Goal: Communication & Community: Answer question/provide support

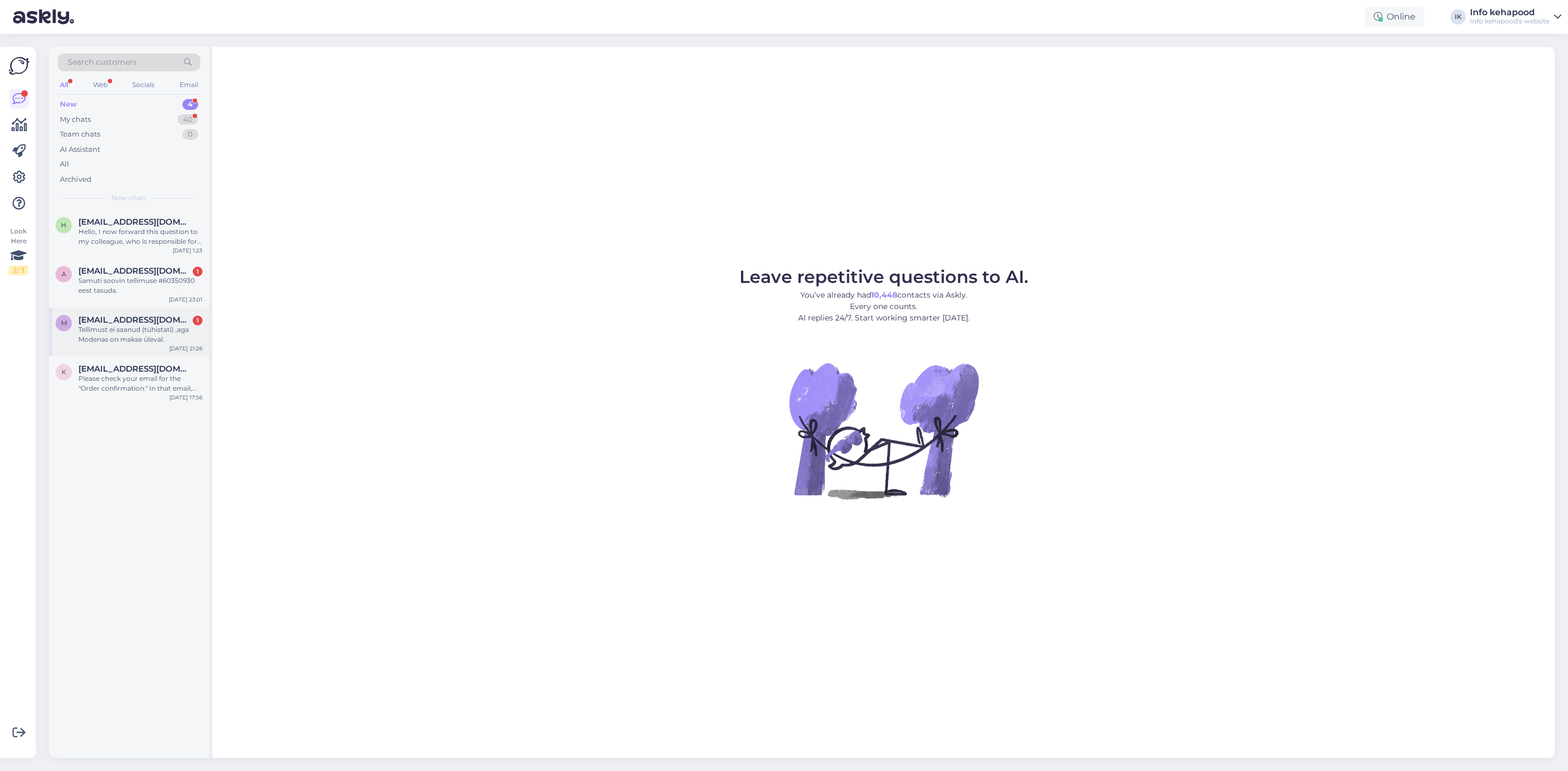
click at [165, 330] on div "Tellimust ei saanud (tühistati) ,aga Modenas on makse üleval." at bounding box center [141, 335] width 124 height 19
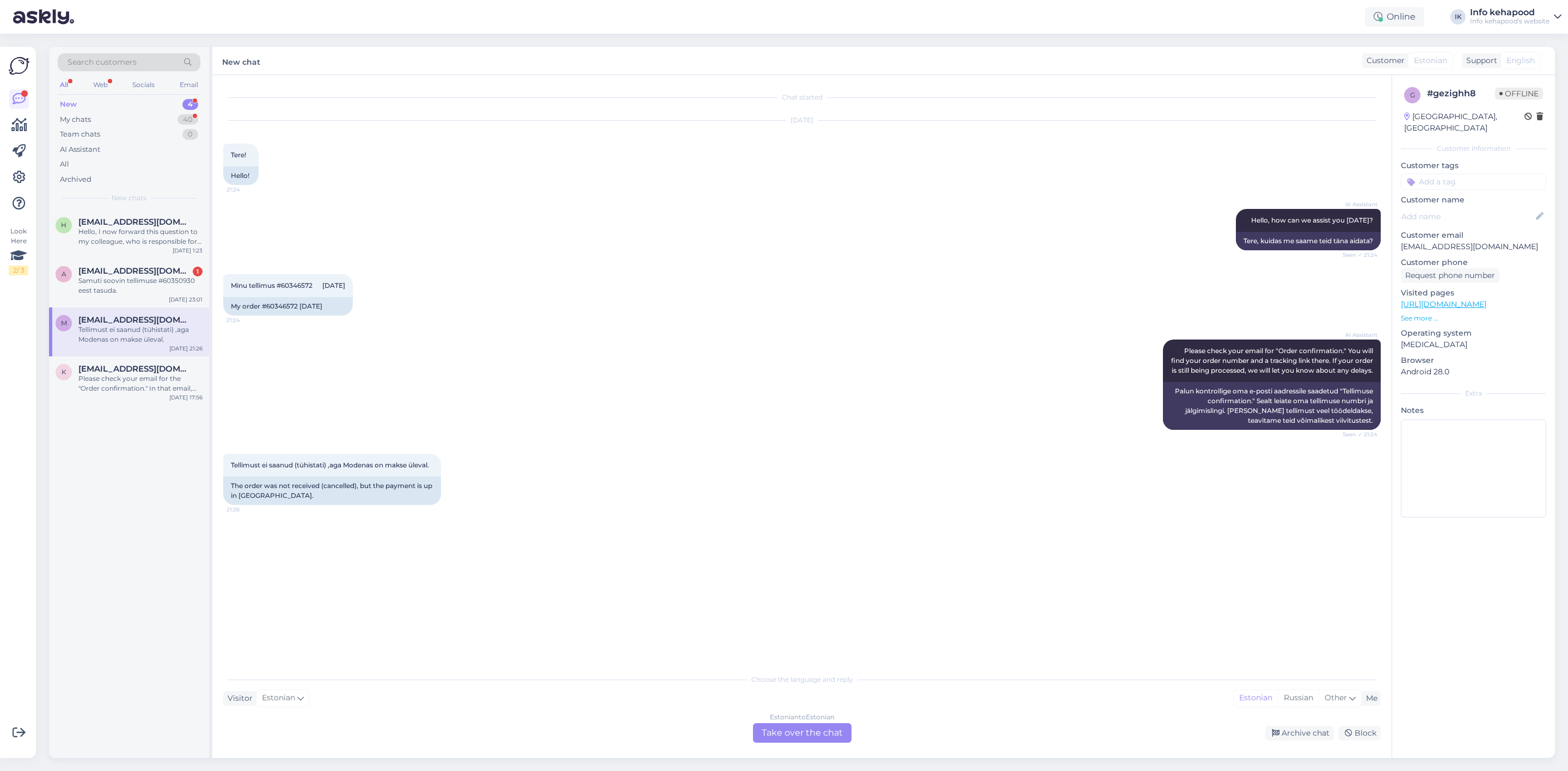
click at [796, 725] on div "Estonian to Estonian Take over the chat" at bounding box center [802, 733] width 99 height 19
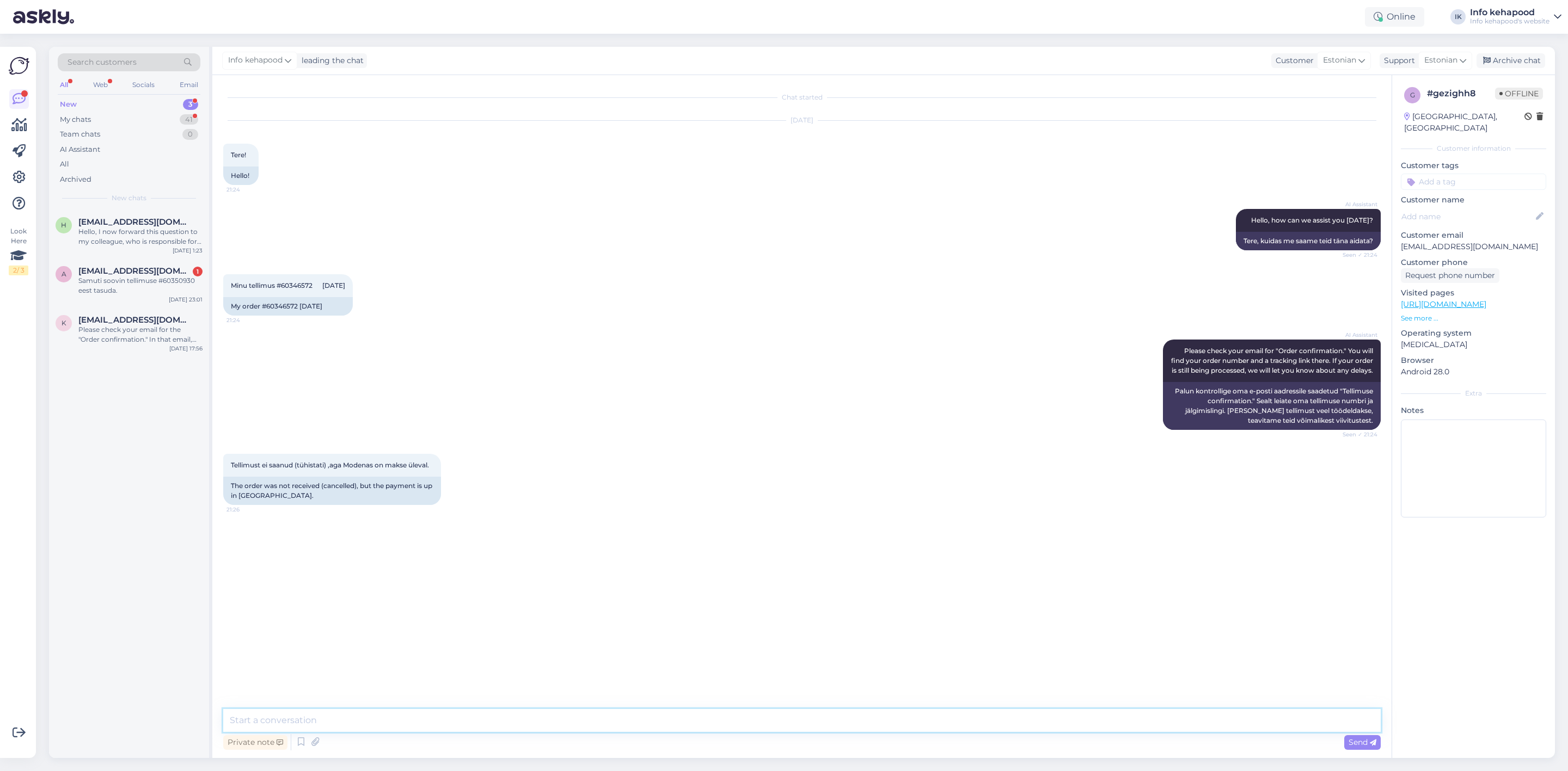
click at [765, 720] on textarea at bounding box center [802, 720] width 1158 height 23
type textarea "Tere! E-poega on tekkinud [PERSON_NAME], kas olete veel huvitatud? Saaksin tell…"
click at [93, 246] on div "h [EMAIL_ADDRESS][DOMAIN_NAME] Hello, I now forward this question to my colleag…" at bounding box center [128, 234] width 160 height 49
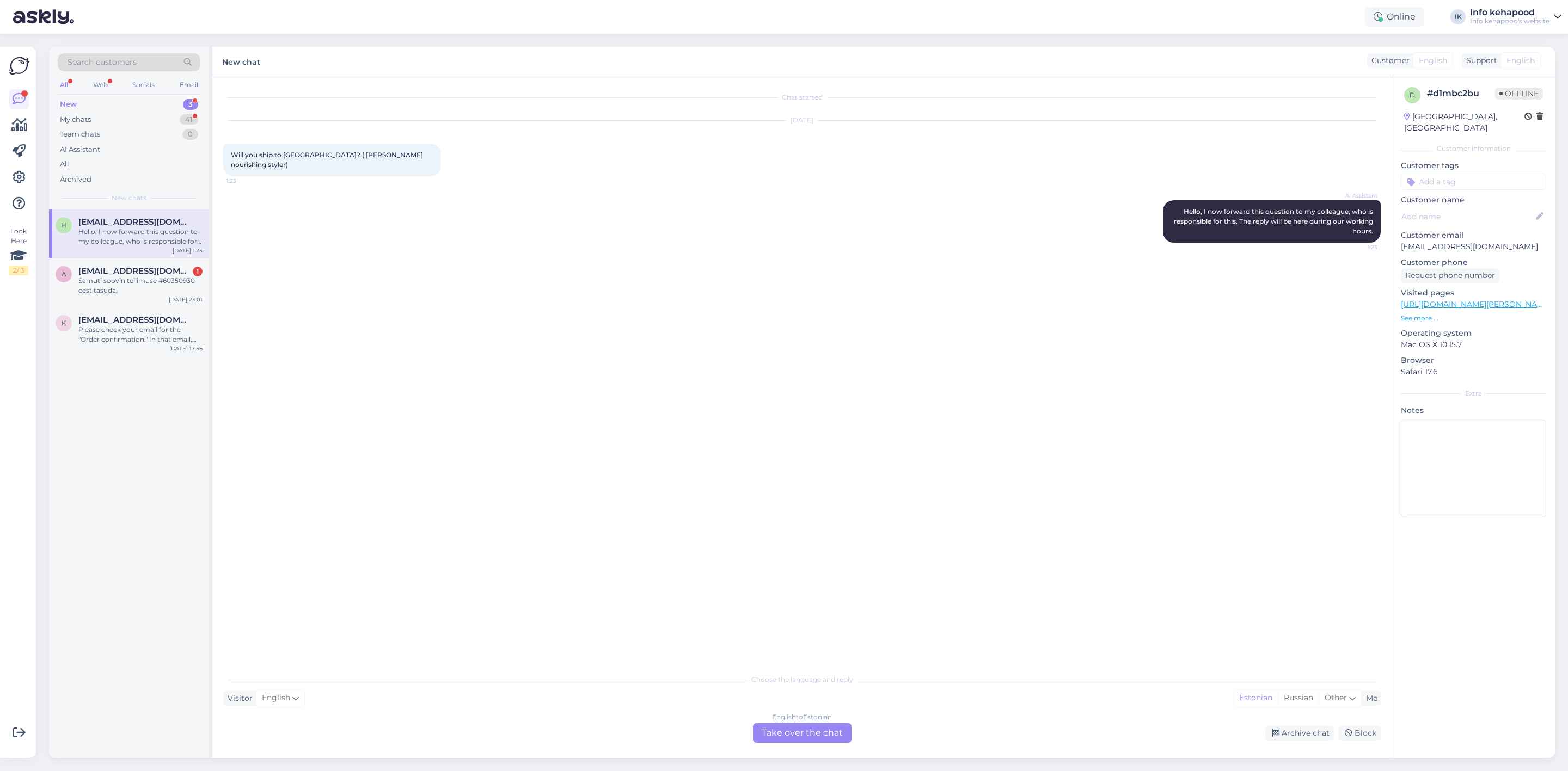
drag, startPoint x: 787, startPoint y: 739, endPoint x: 766, endPoint y: 714, distance: 32.6
click at [787, 738] on div "English to Estonian Take over the chat" at bounding box center [802, 733] width 99 height 19
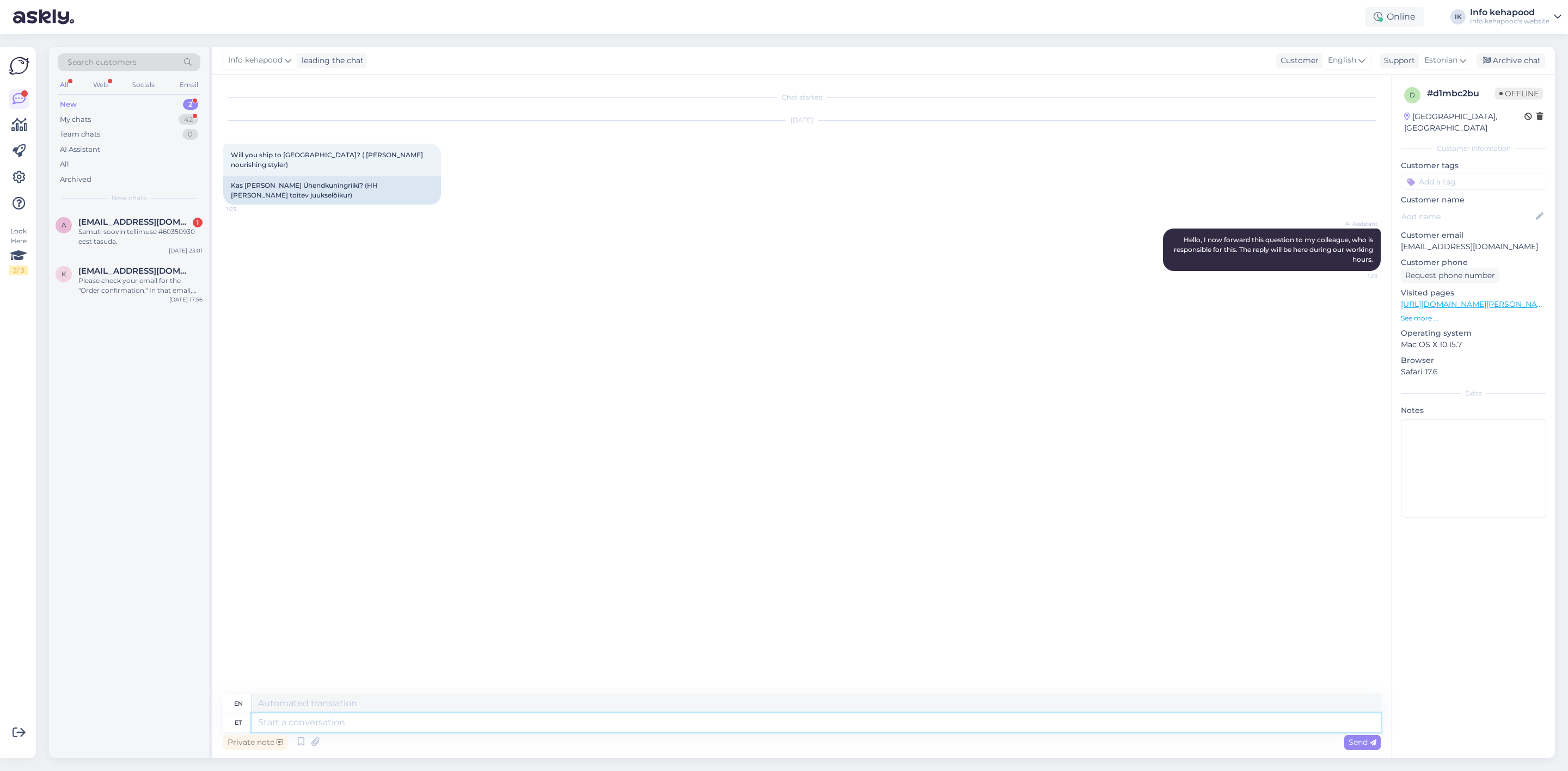
click at [522, 720] on textarea at bounding box center [816, 723] width 1129 height 18
type input "h"
type input "Hi!"
click at [522, 720] on textarea at bounding box center [816, 723] width 1129 height 18
type textarea "Hi!"
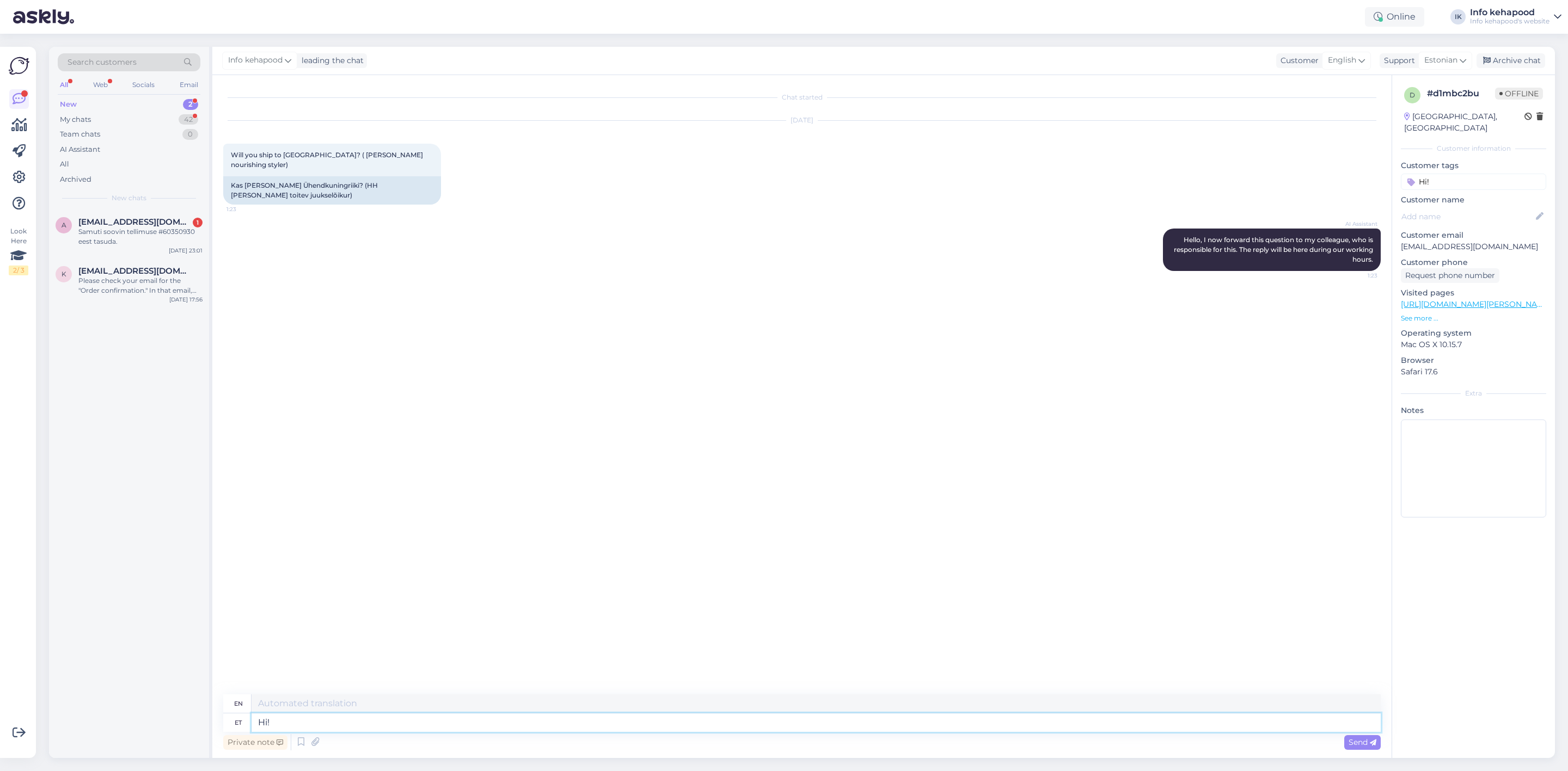
type textarea "Hello"
type textarea "Hi!"
type textarea "Hi! Y"
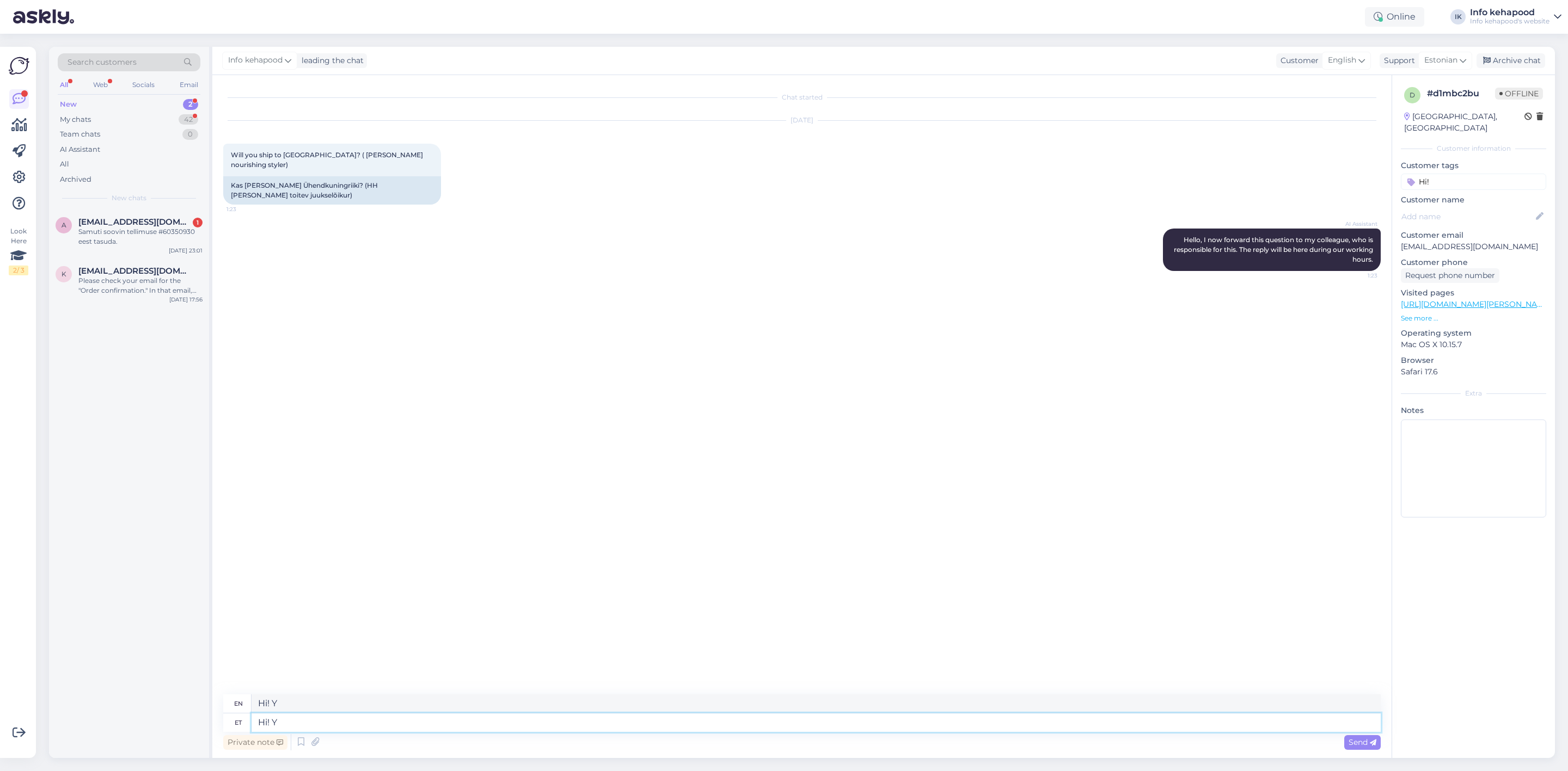
type textarea "Hi!"
click at [489, 720] on textarea "Hi!" at bounding box center [816, 723] width 1129 height 18
paste textarea "Yes, we deliver to the [GEOGRAPHIC_DATA]."
type textarea "Hi! Yes, we deliver to the [GEOGRAPHIC_DATA]."
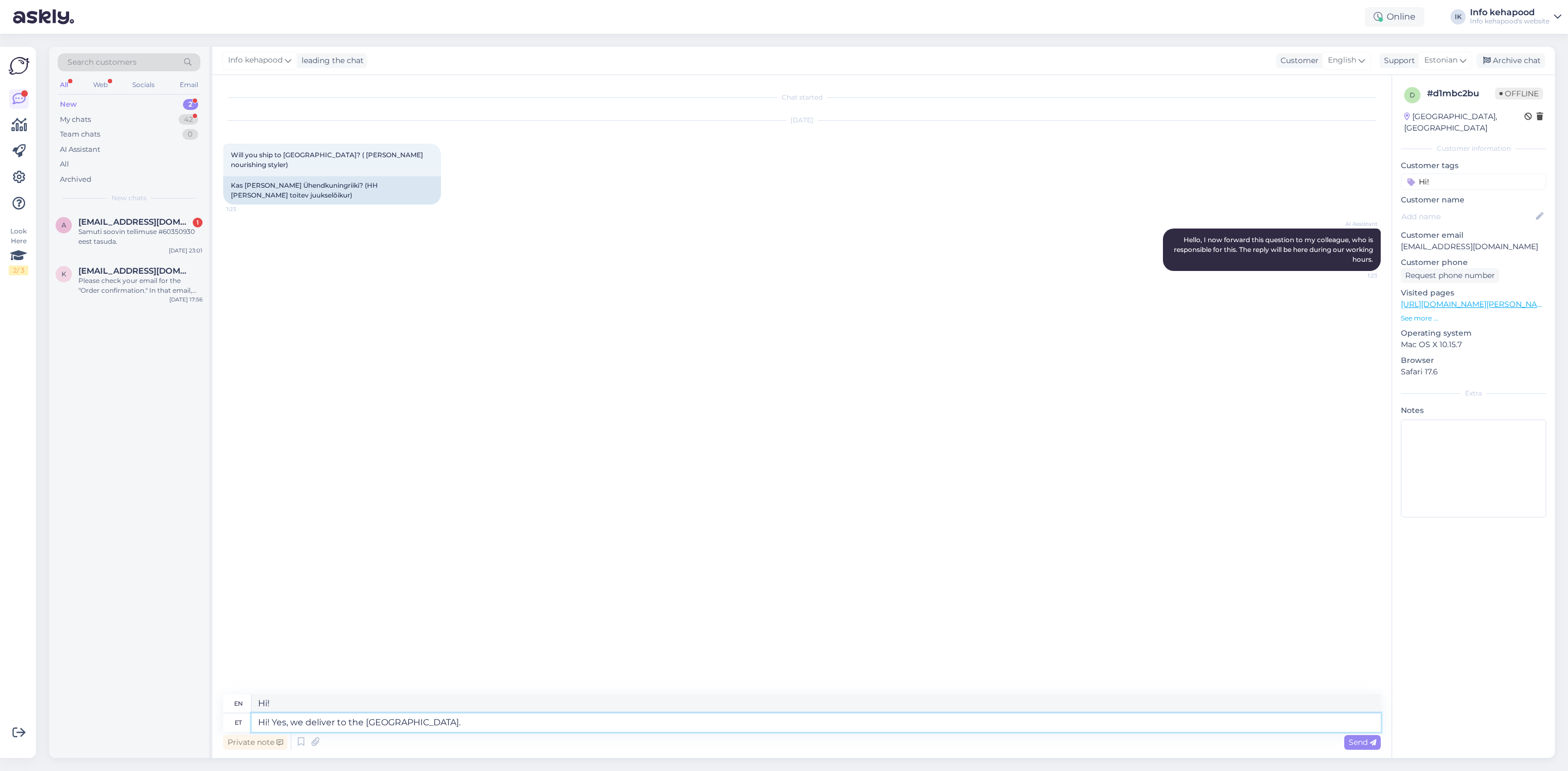
type textarea "Hi! Yes, we deliver to the [GEOGRAPHIC_DATA]."
paste textarea "Yes, we deliver to the [GEOGRAPHIC_DATA]."
type textarea "Hi! Yes, we deliver to the [GEOGRAPHIC_DATA]. Yes, we deliver to the [GEOGRAPHI…"
type textarea "Hi! Yes, we deliver to the [GEOGRAPHIC_DATA]. Yes, we deliver to"
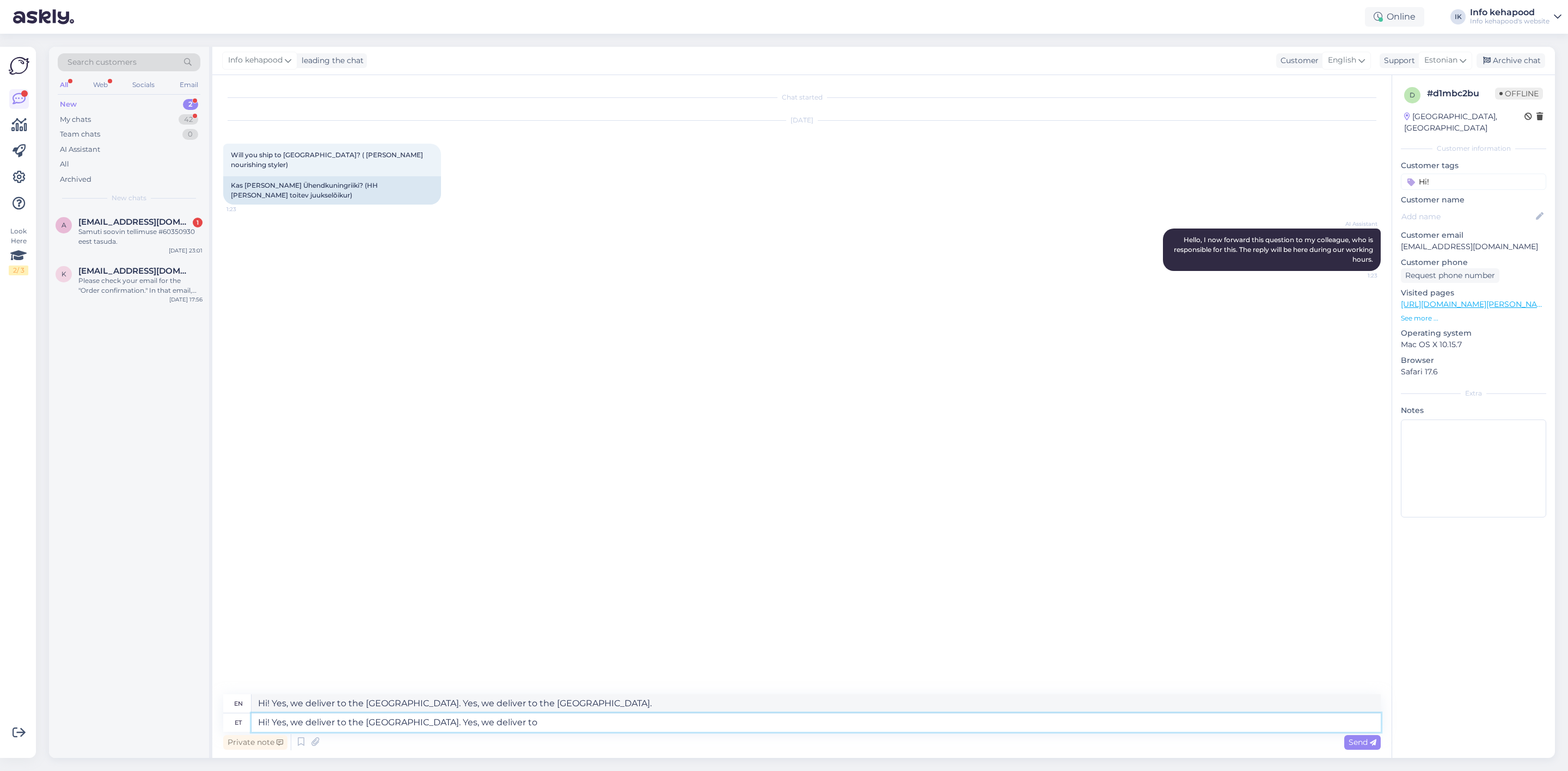
type textarea "Hi! Yes, we deliver to the [GEOGRAPHIC_DATA]. Yes, we deliver to the"
type textarea "Hi! Yes, we deliver to the [GEOGRAPHIC_DATA]. Yes, we deliver t"
type textarea "Hi! Yes, we deliver to the [GEOGRAPHIC_DATA]. Yes, we deliver to"
type textarea "Hi! Yes, we deliver to the [GEOGRAPHIC_DATA]. Yes, we de"
type textarea "Hi! Yes, we deliver to the [GEOGRAPHIC_DATA]. Yes, we deliver"
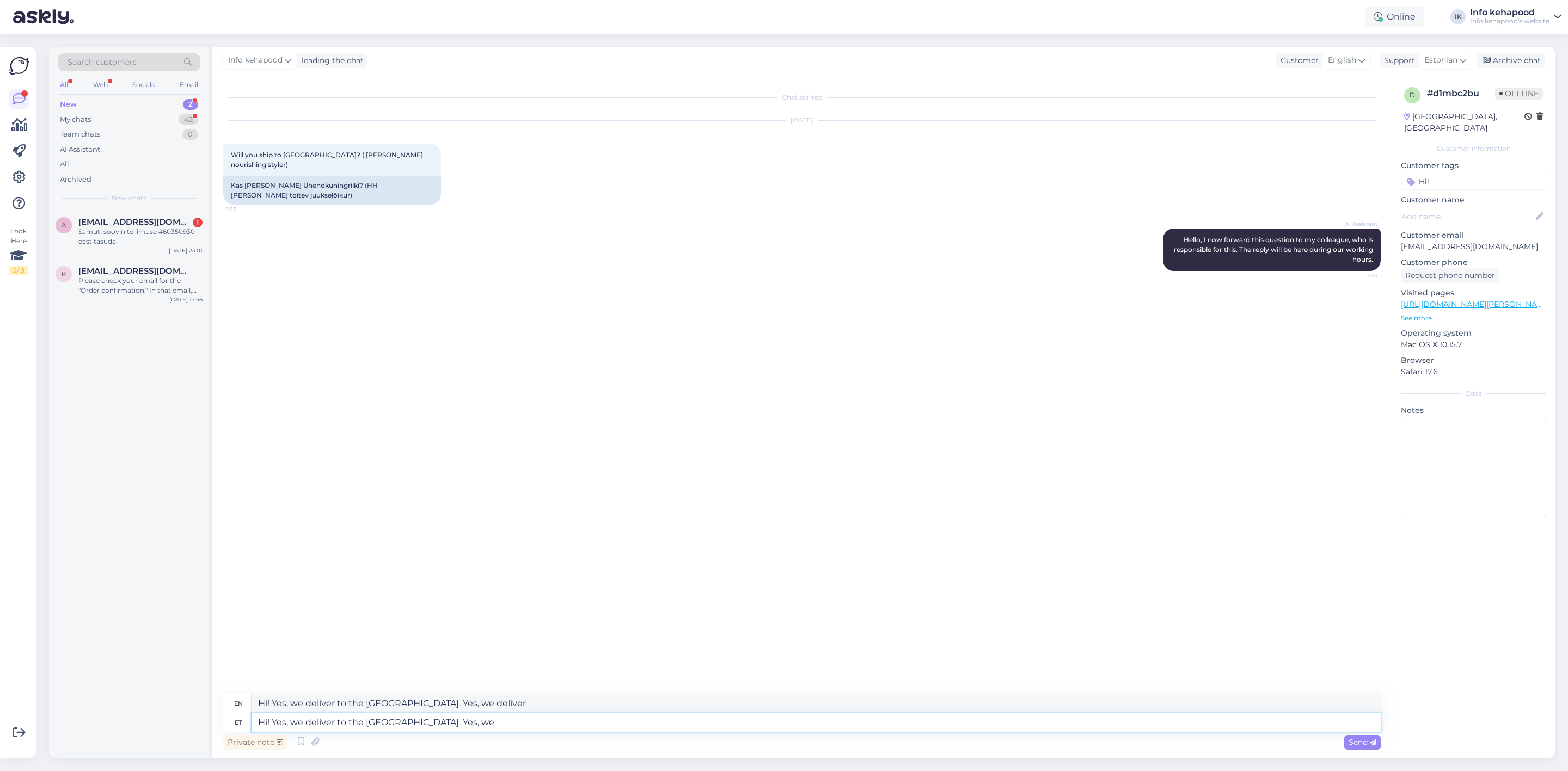
type textarea "Hi! Yes, we deliver to the [GEOGRAPHIC_DATA]. Yes, w"
type textarea "Hi! Yes, we deliver to the [GEOGRAPHIC_DATA]. Yes, we"
type textarea "Hi! Yes, we deliver to the [GEOGRAPHIC_DATA]. Yes,"
type textarea "Hi! Yes, we deliver to the [GEOGRAPHIC_DATA]."
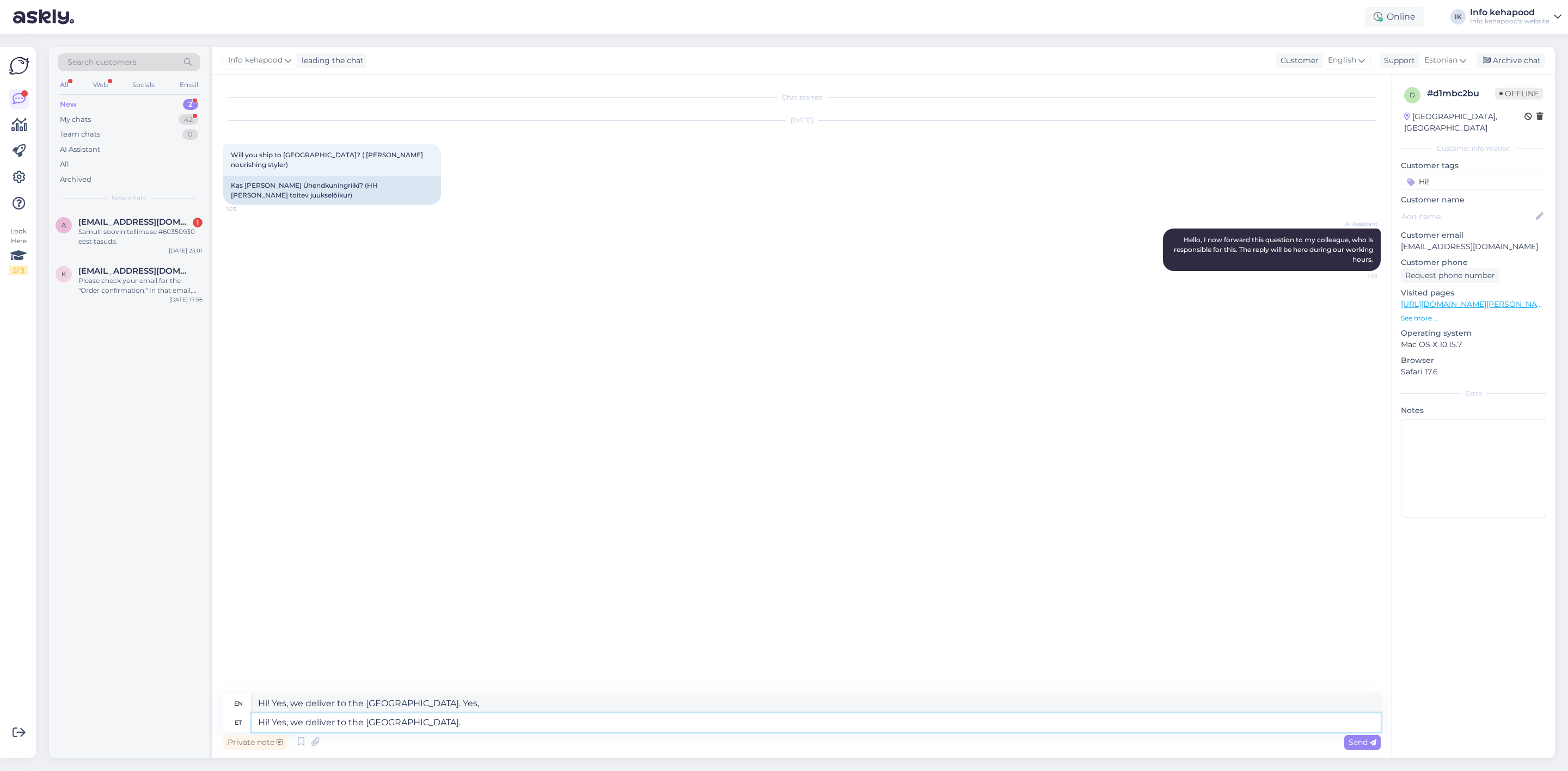
type textarea "Hi! Yes, we deliver to the [GEOGRAPHIC_DATA]."
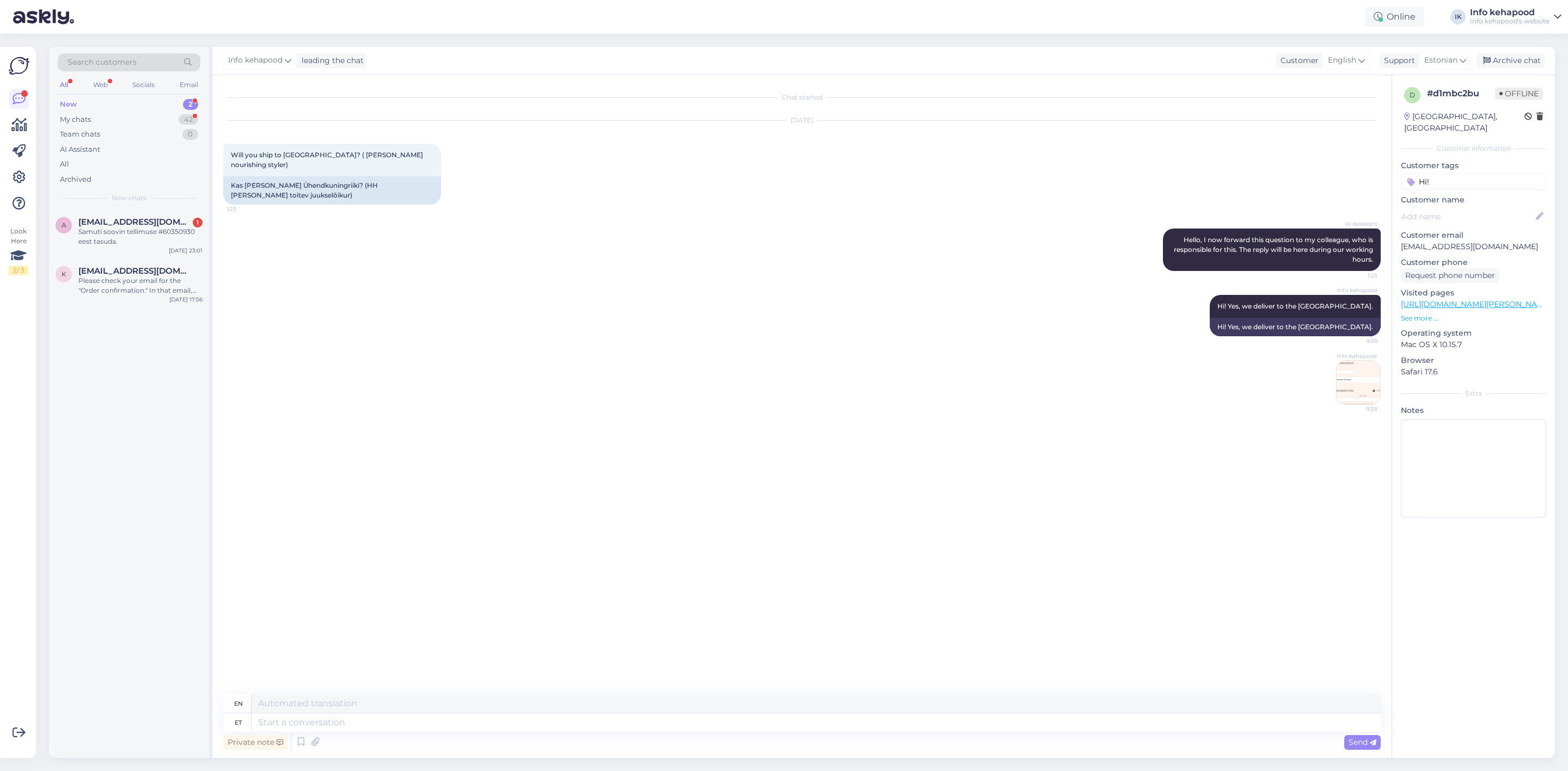
click at [1357, 364] on img at bounding box center [1359, 383] width 44 height 44
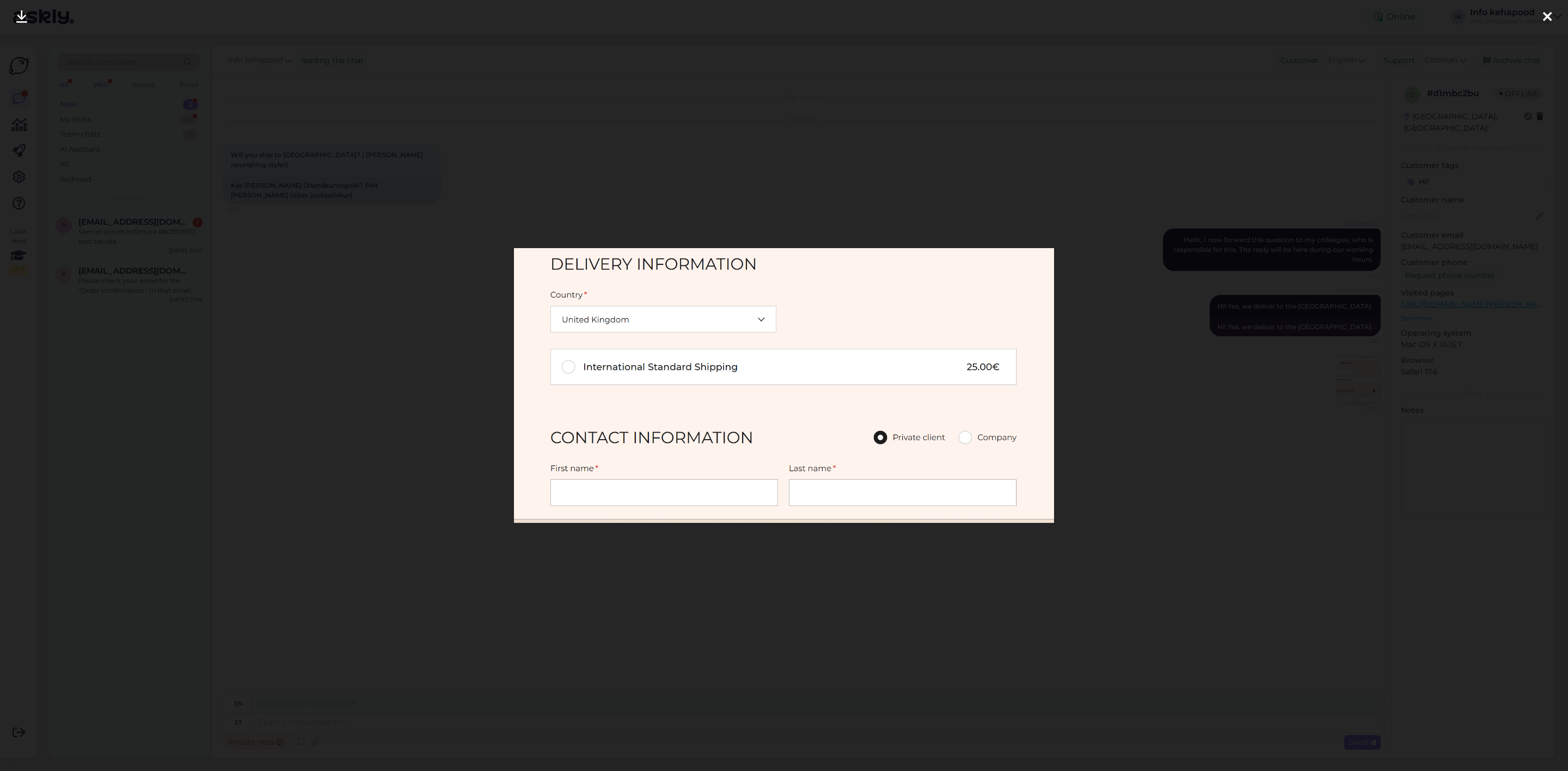
click at [1093, 456] on div at bounding box center [784, 385] width 1568 height 771
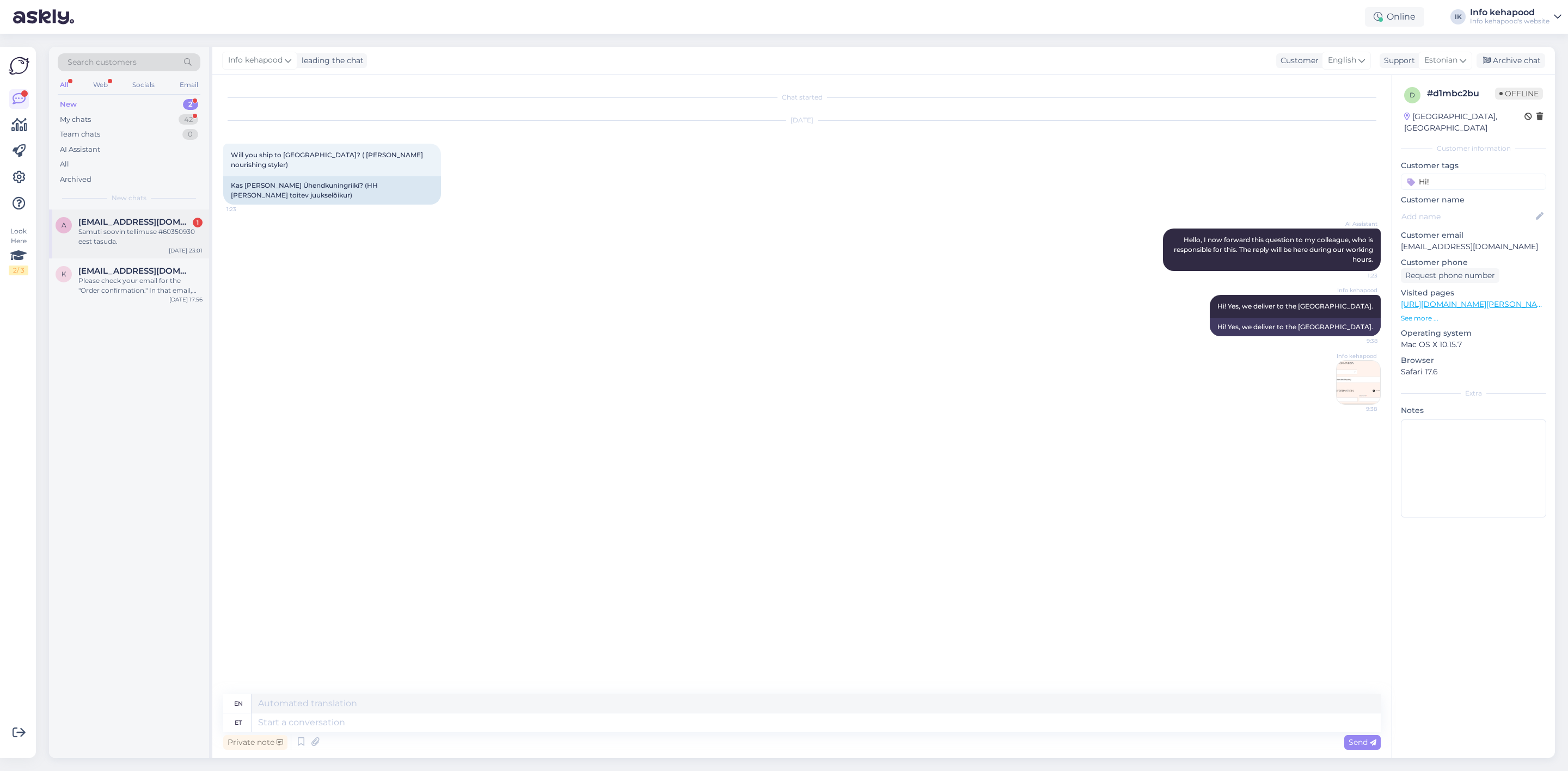
click at [90, 249] on div "a [EMAIL_ADDRESS][DOMAIN_NAME] 1 Samuti soovin tellimuse #60350930 eest tasuda.…" at bounding box center [128, 234] width 160 height 49
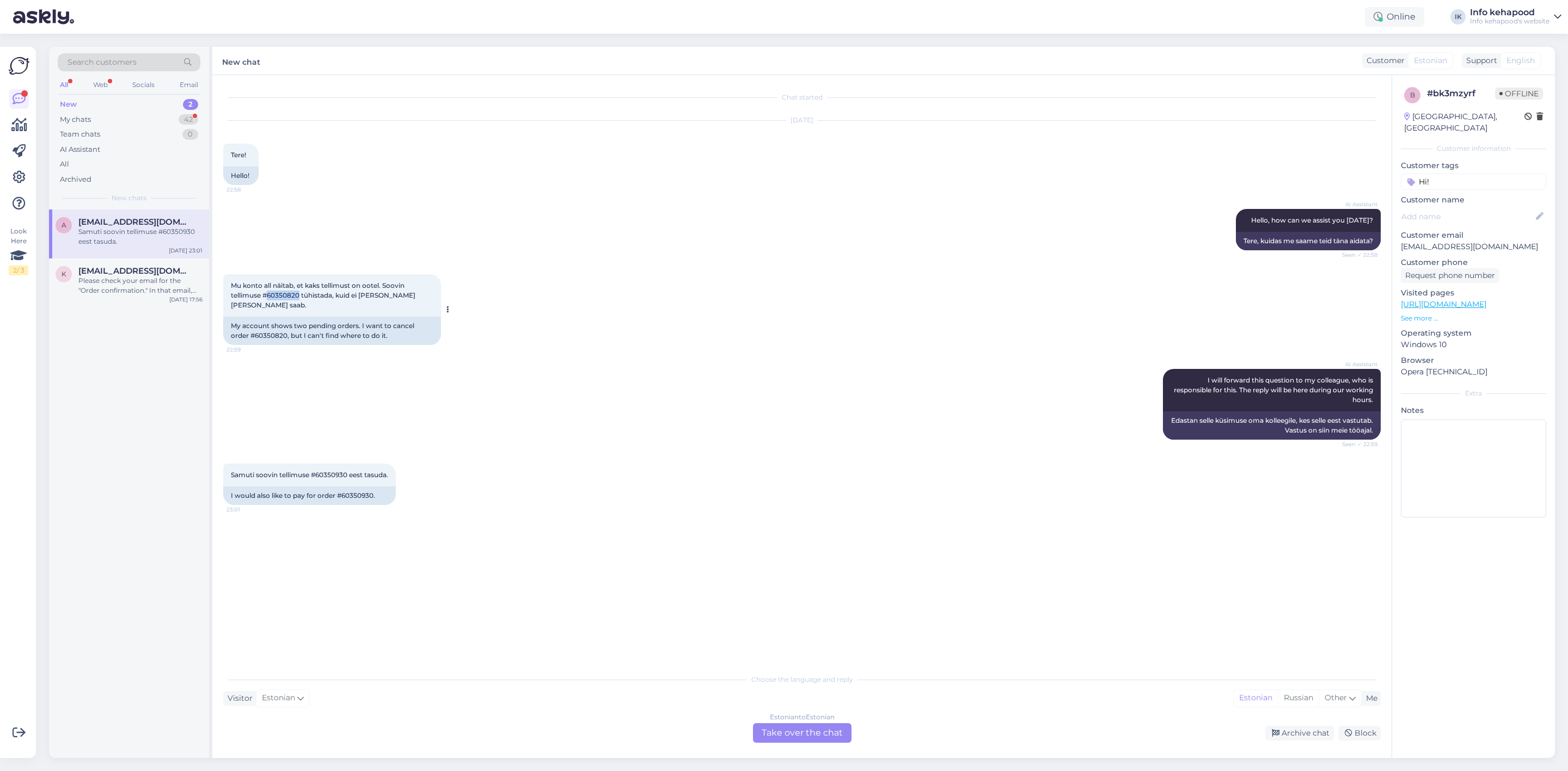
drag, startPoint x: 268, startPoint y: 294, endPoint x: 299, endPoint y: 295, distance: 31.0
click at [299, 295] on span "Mu konto all näitab, et kaks tellimust on ootel. Soovin tellimuse #60350820 tüh…" at bounding box center [324, 295] width 186 height 28
copy span "60350820"
drag, startPoint x: 317, startPoint y: 473, endPoint x: 350, endPoint y: 478, distance: 33.4
click at [350, 478] on span "Samuti soovin tellimuse #60350930 eest tasuda." at bounding box center [309, 475] width 157 height 8
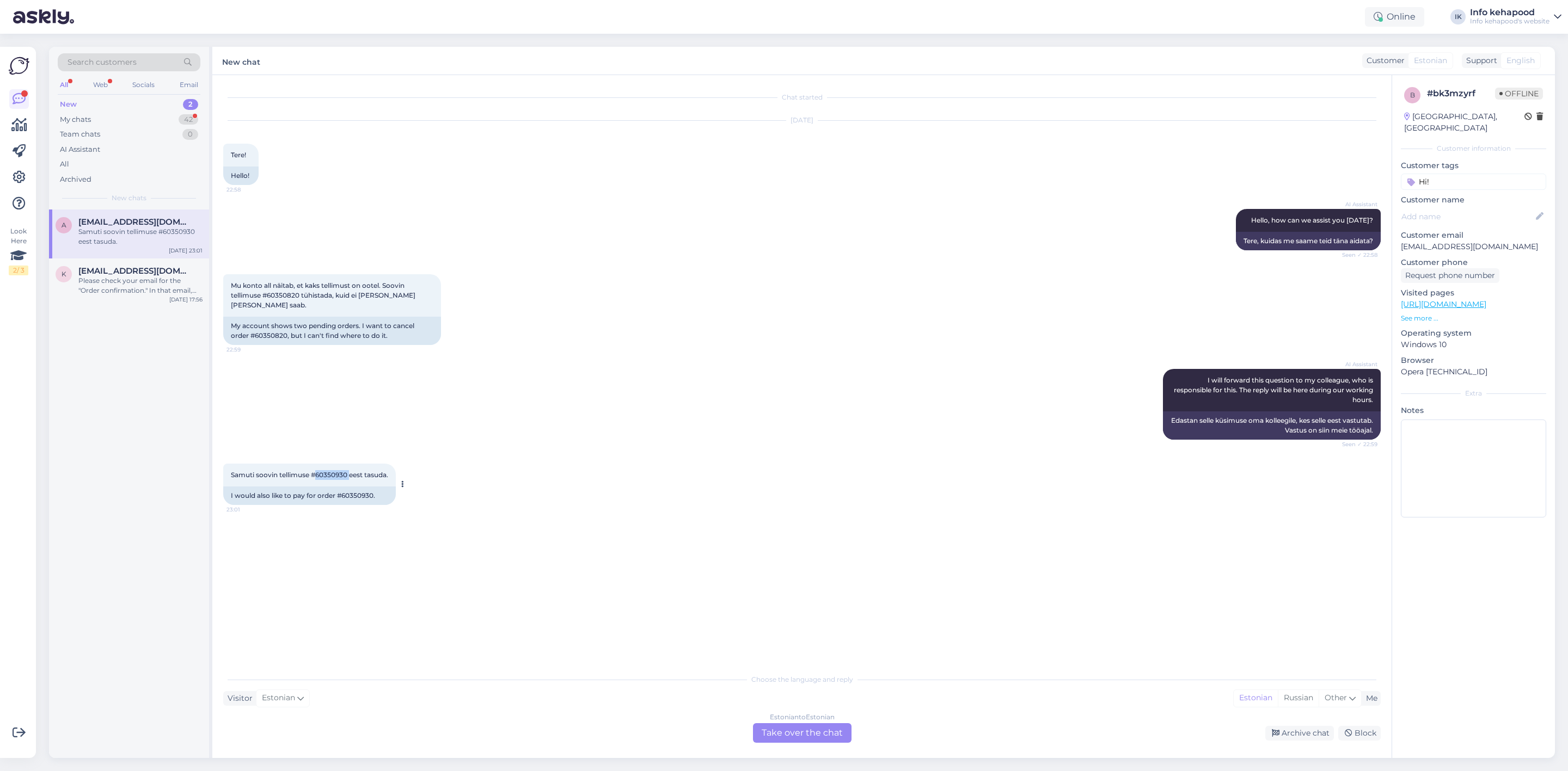
copy span "60350930"
click at [772, 730] on div "Estonian to Estonian Take over the chat" at bounding box center [802, 733] width 99 height 19
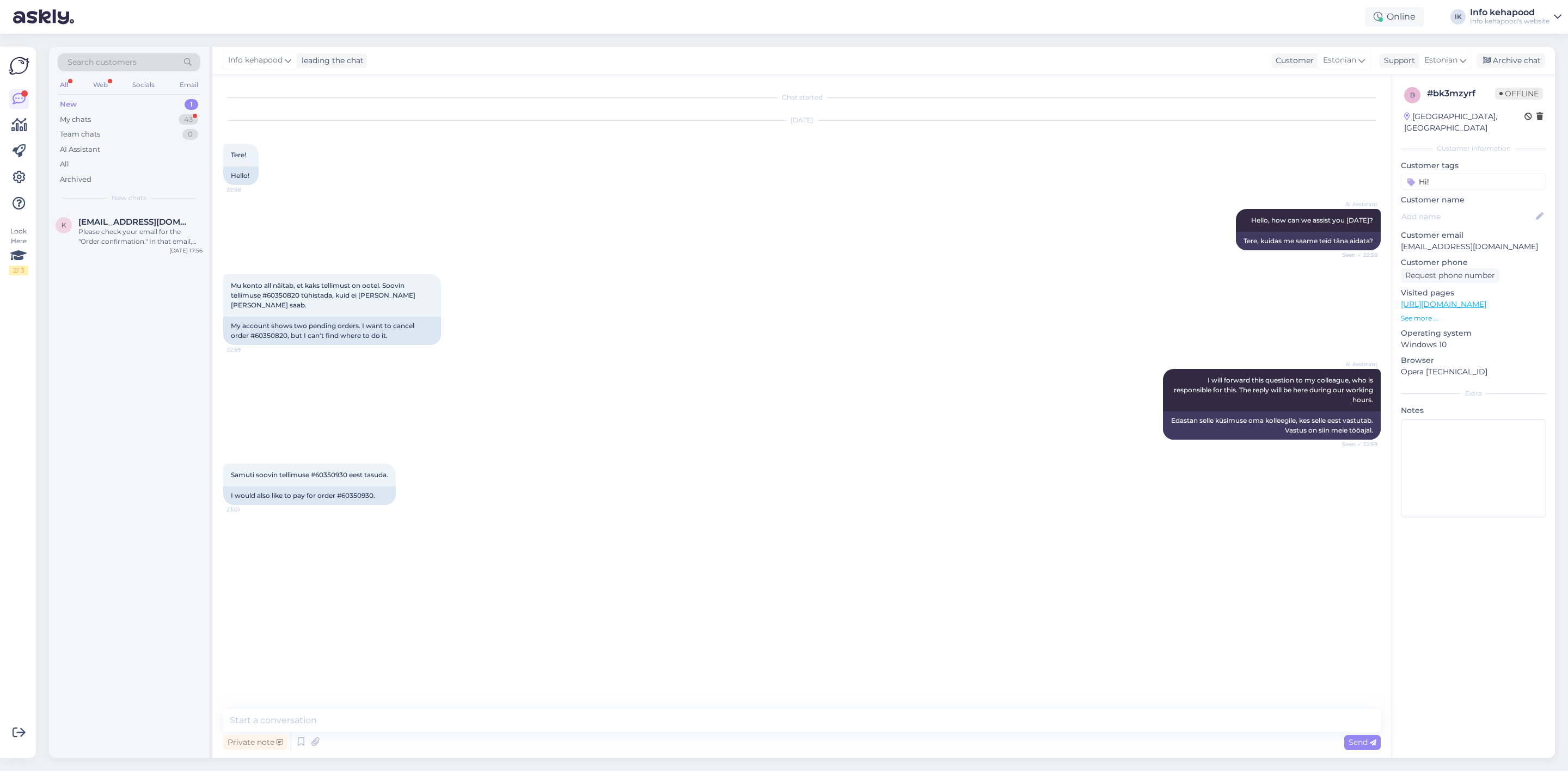
click at [544, 689] on div "Chat started [DATE] Tere! 22:58 Hello! AI Assistant Hello, how can we assist yo…" at bounding box center [807, 392] width 1167 height 613
click at [536, 739] on div "Private note Send" at bounding box center [802, 742] width 1158 height 21
click at [534, 727] on textarea at bounding box center [802, 720] width 1158 height 23
type textarea "Tere!"
type textarea "[PERSON_NAME] tellimus ei ole läbi läinud kuna tellimuste eest pole tasutud. :)"
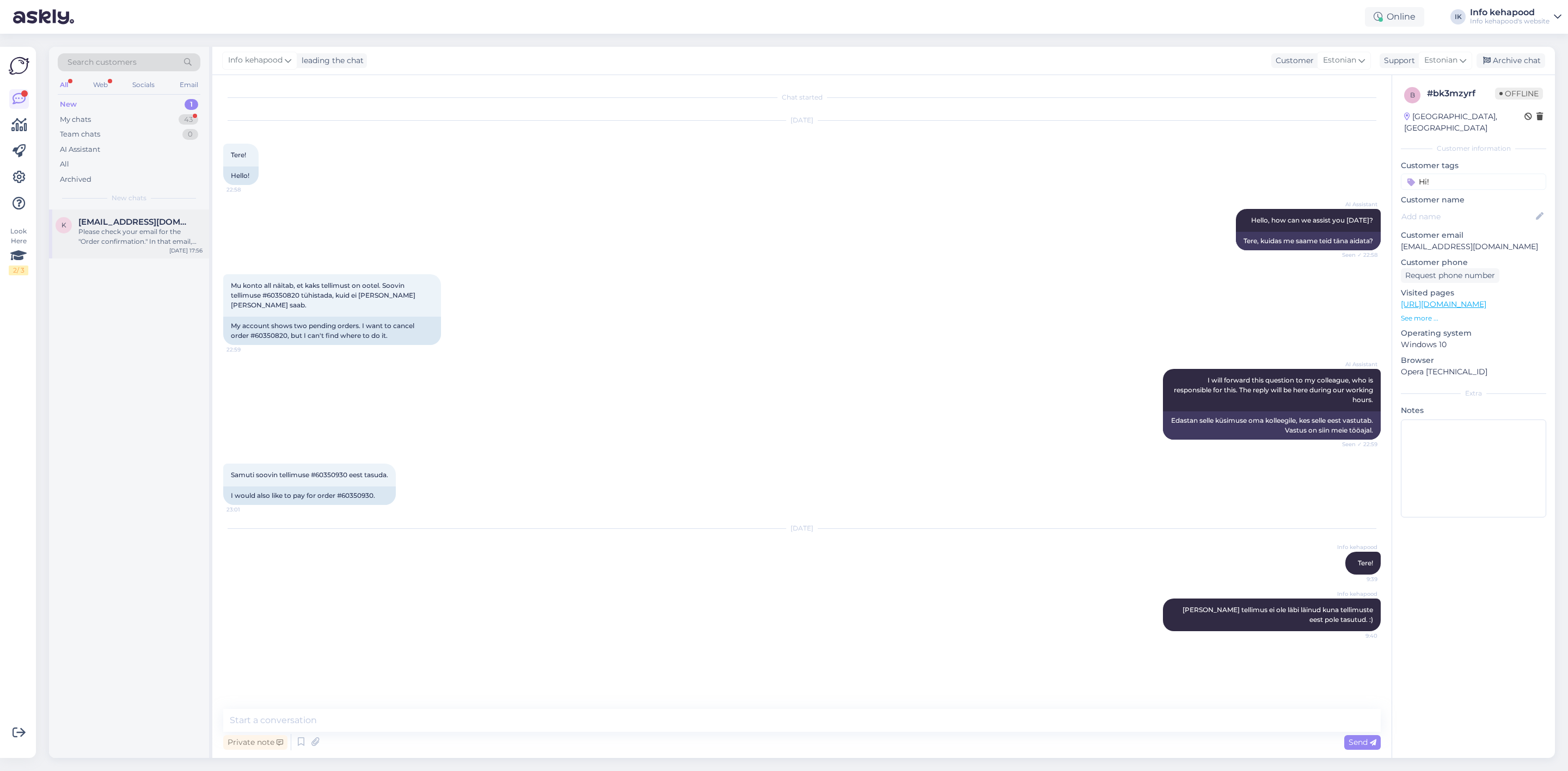
click at [145, 225] on div "[EMAIL_ADDRESS][DOMAIN_NAME] Please check your email for the "Order confirmatio…" at bounding box center [141, 232] width 124 height 29
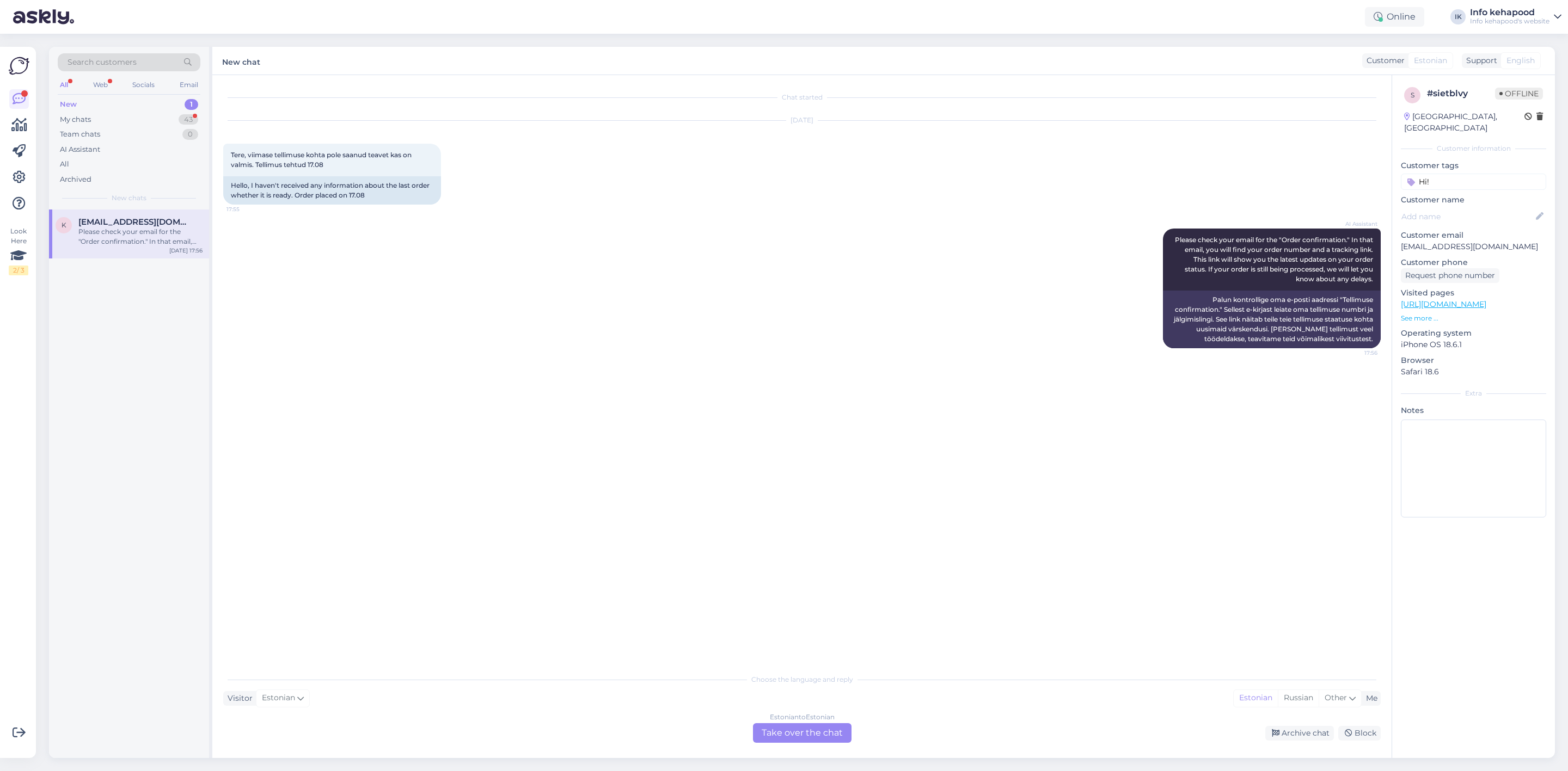
click at [807, 730] on div "Estonian to Estonian Take over the chat" at bounding box center [802, 733] width 99 height 19
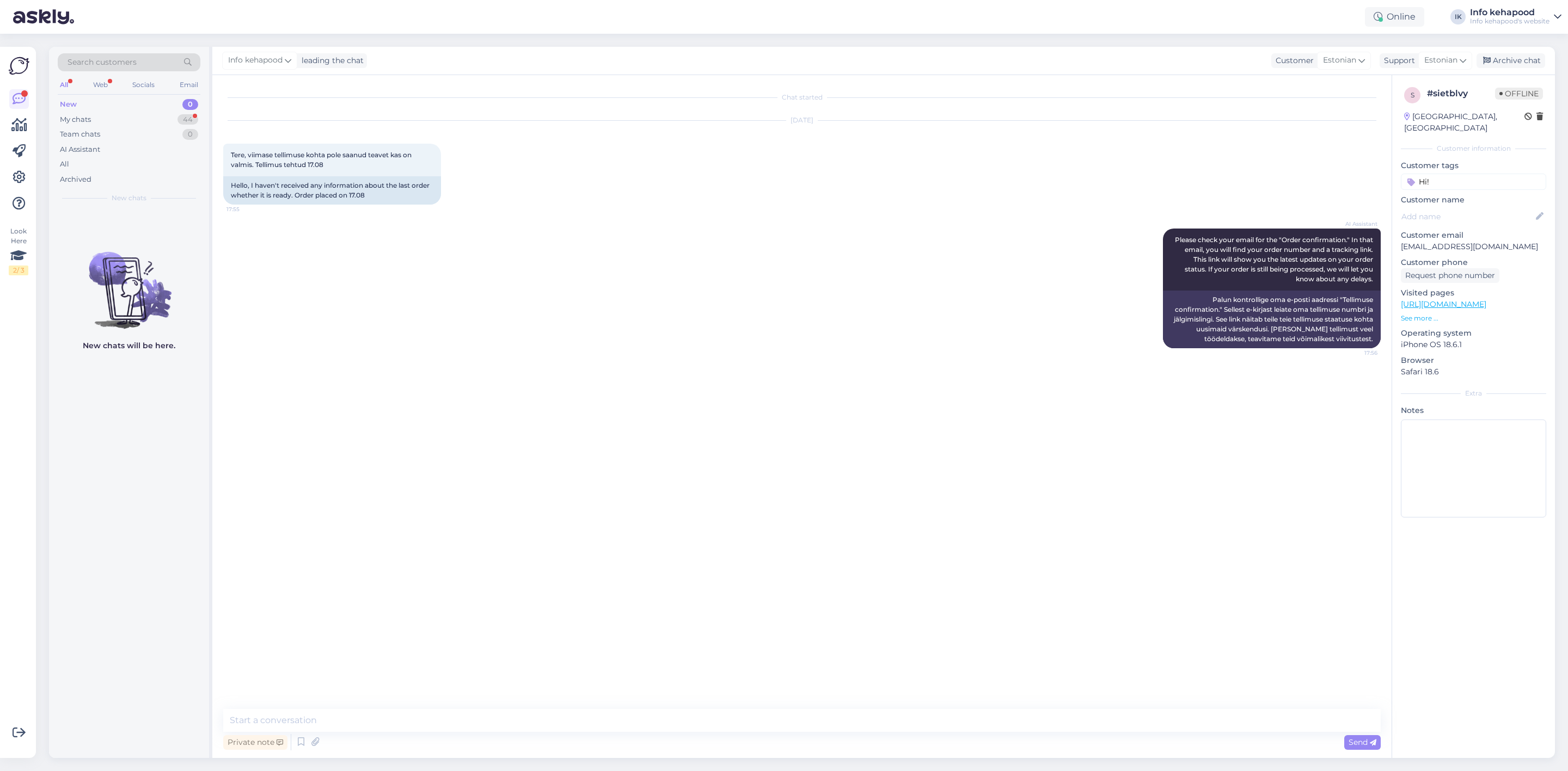
click at [779, 733] on div "Private note Send" at bounding box center [802, 742] width 1158 height 21
click at [769, 722] on textarea at bounding box center [802, 720] width 1158 height 23
type textarea "Tere!"
type textarea "[PERSON_NAME] andke oma tellimuse number"
drag, startPoint x: 1401, startPoint y: 231, endPoint x: 1496, endPoint y: 233, distance: 95.0
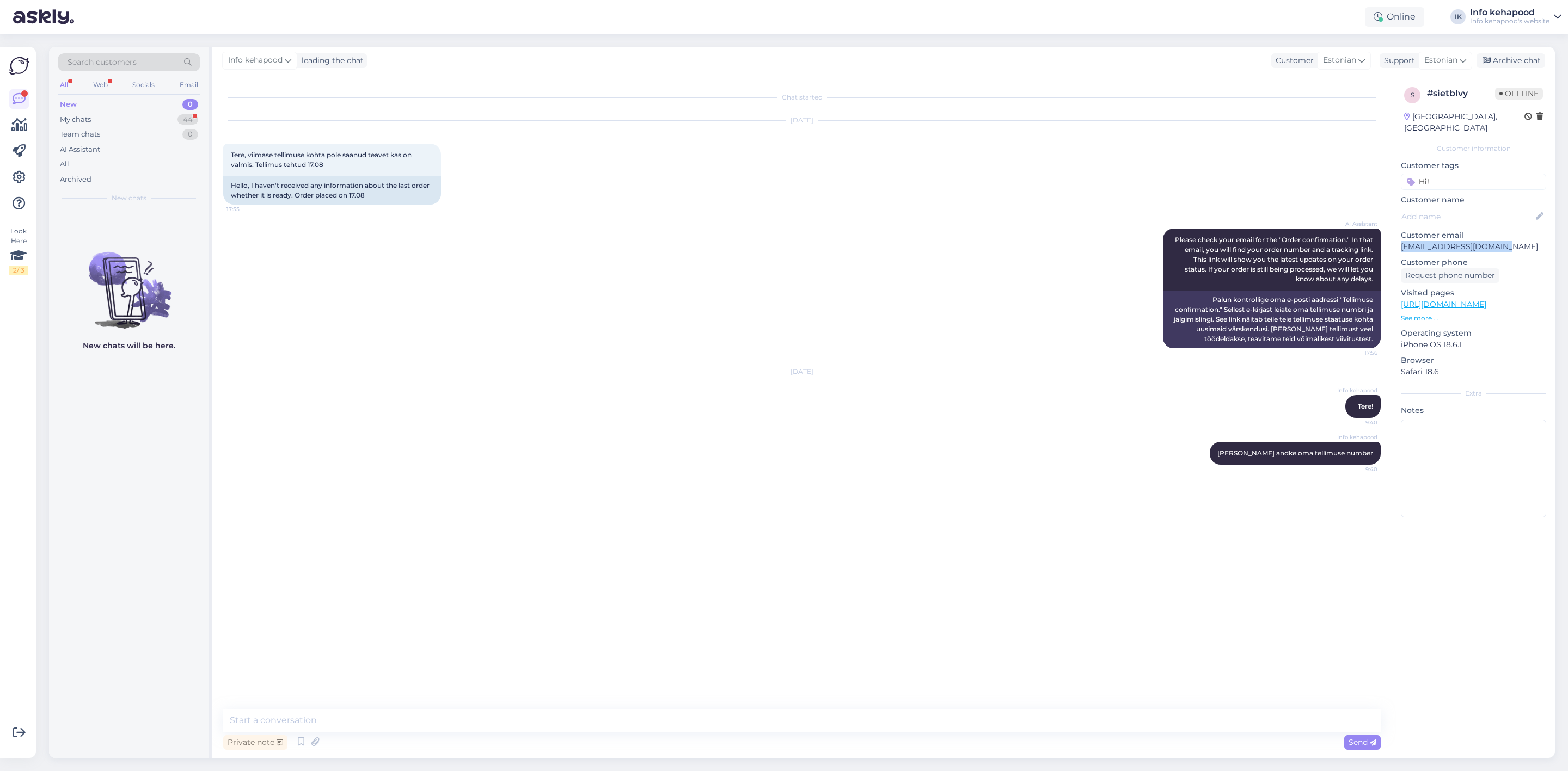
click at [1496, 241] on p "[EMAIL_ADDRESS][DOMAIN_NAME]" at bounding box center [1473, 246] width 145 height 12
copy p "[EMAIL_ADDRESS][DOMAIN_NAME]"
click at [95, 114] on div "My chats 44" at bounding box center [129, 119] width 142 height 15
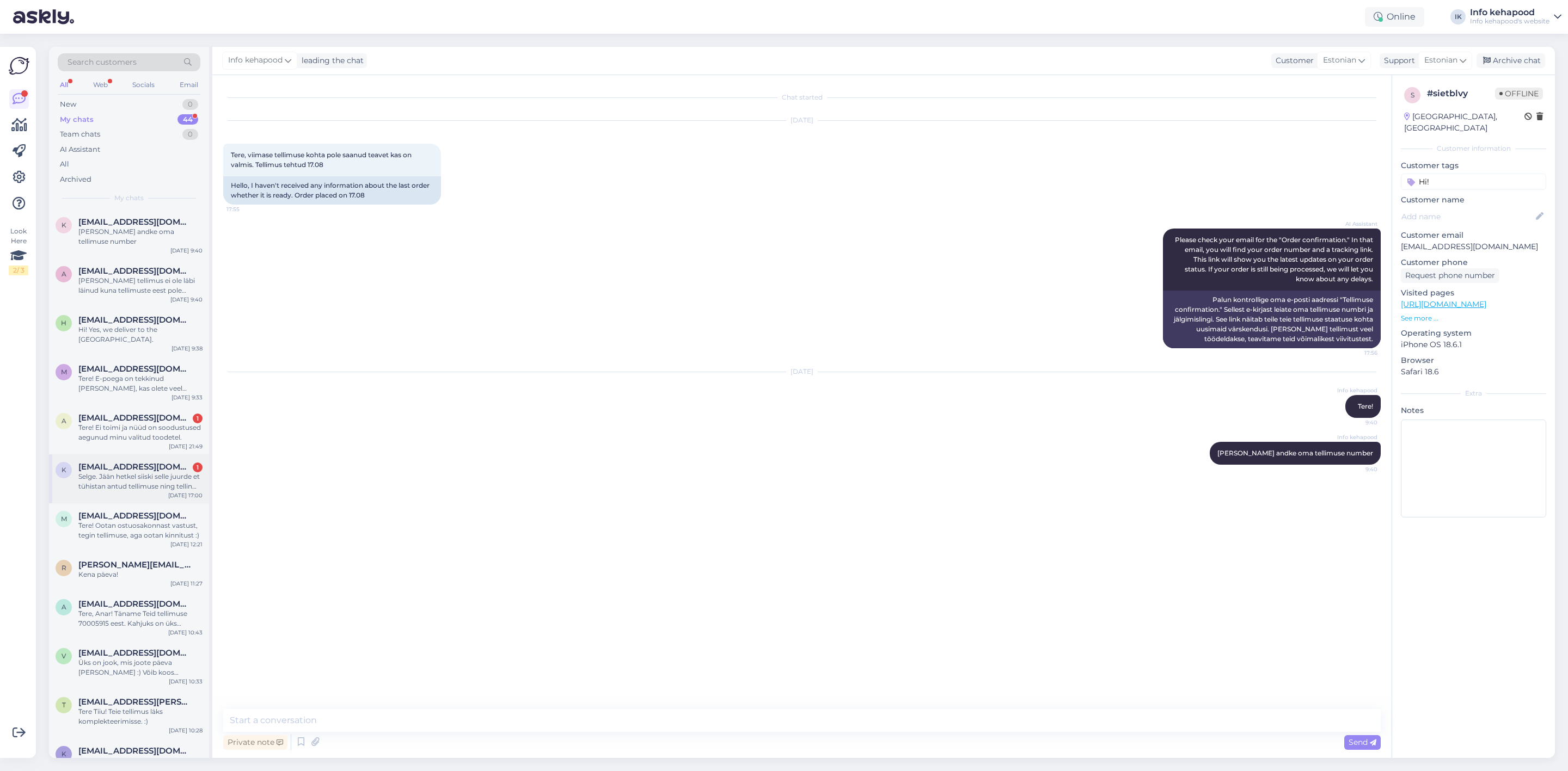
click at [126, 472] on div "Selge. Jään hetkel siiski selle juurde et tühistan antud tellimuse ning tellin …" at bounding box center [141, 481] width 124 height 19
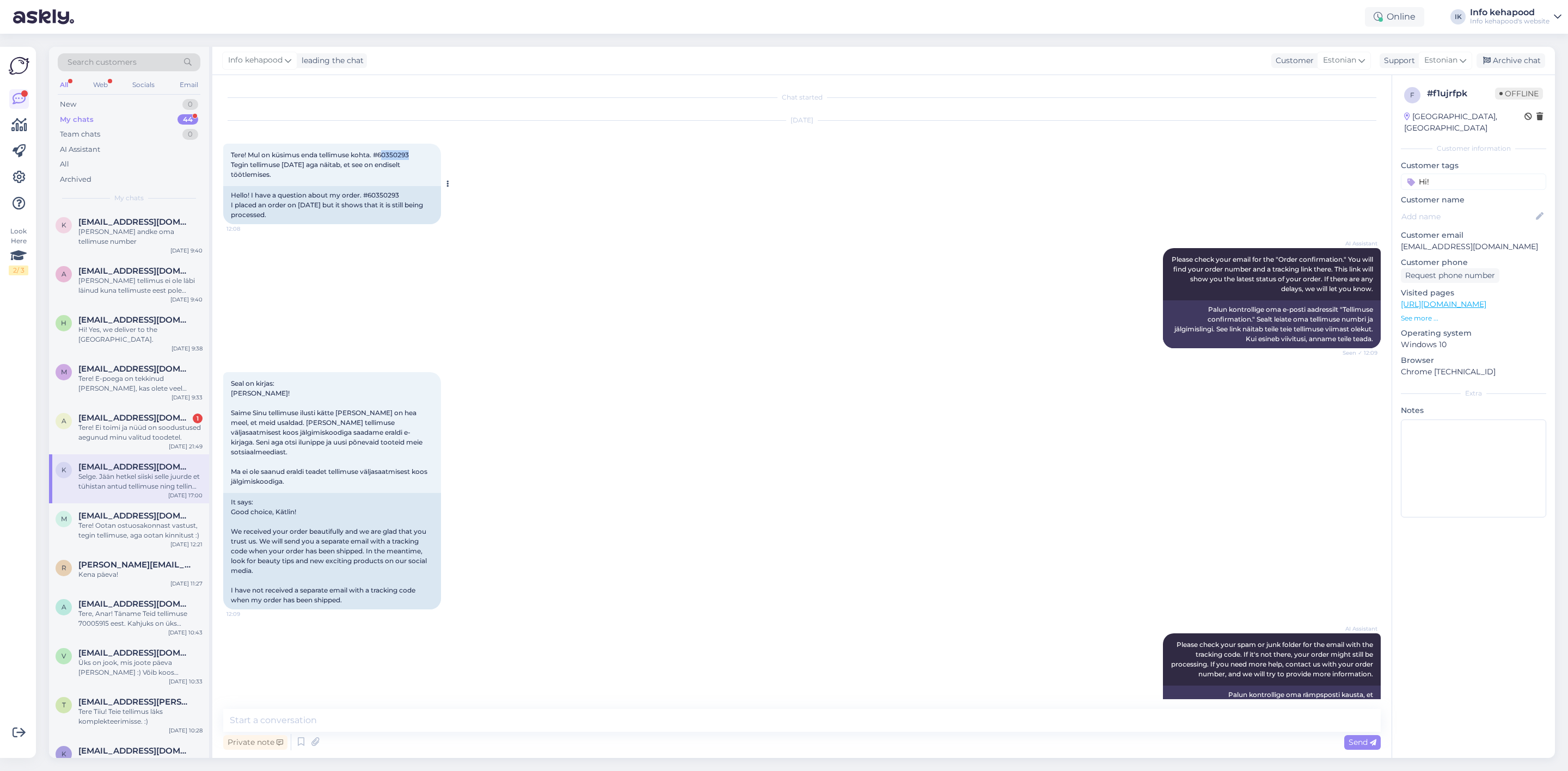
drag, startPoint x: 384, startPoint y: 153, endPoint x: 415, endPoint y: 145, distance: 32.0
click at [415, 145] on div "Tere! Mul on küsimus enda tellimuse kohta. #60350293 Tegin tellimuse [DATE] aga…" at bounding box center [332, 165] width 218 height 43
drag, startPoint x: 379, startPoint y: 155, endPoint x: 416, endPoint y: 151, distance: 37.2
click at [416, 151] on div "Tere! Mul on küsimus enda tellimuse kohta. #60350293 Tegin tellimuse [DATE] aga…" at bounding box center [332, 165] width 218 height 43
copy span "60350293"
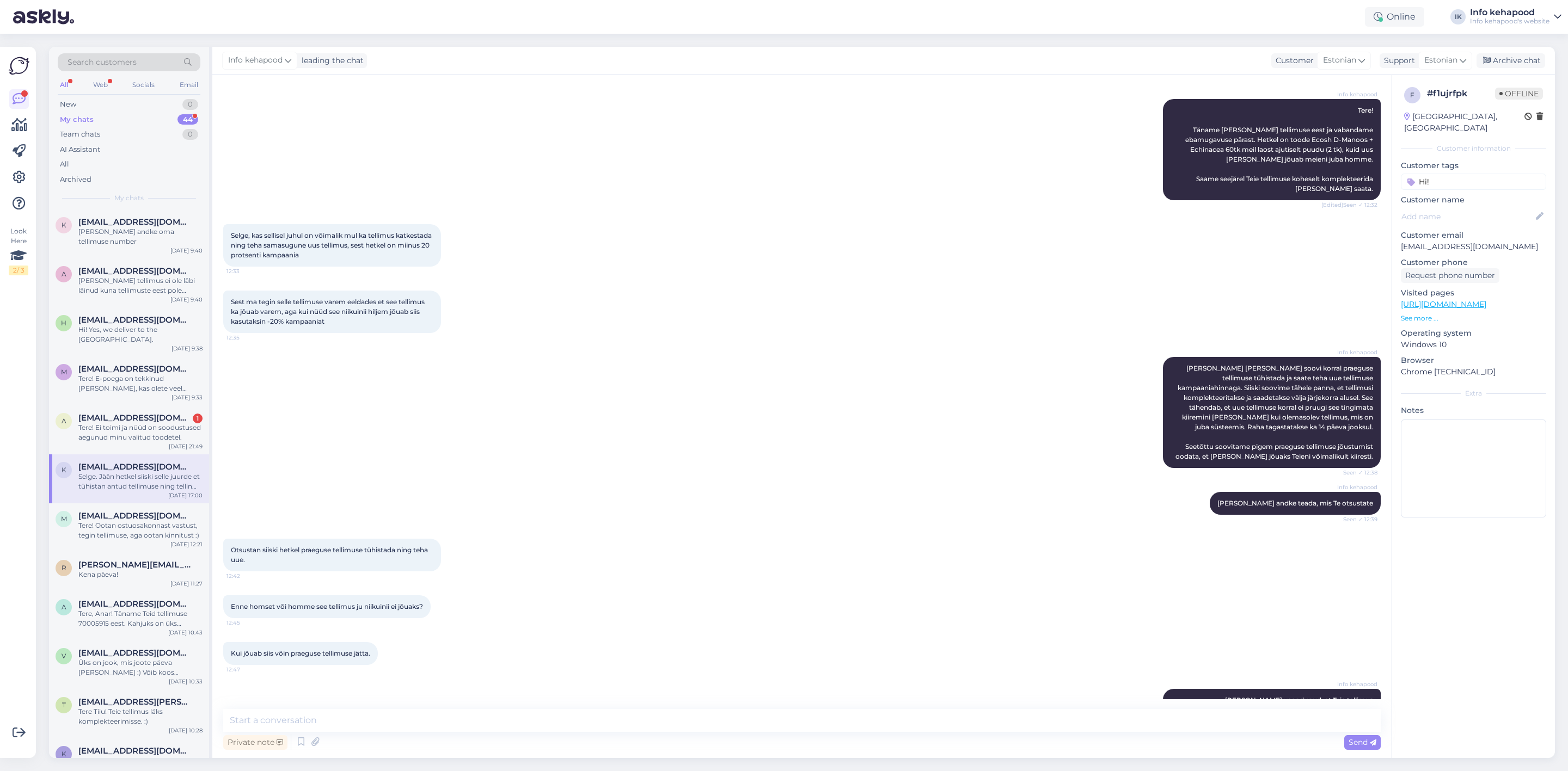
scroll to position [1314, 0]
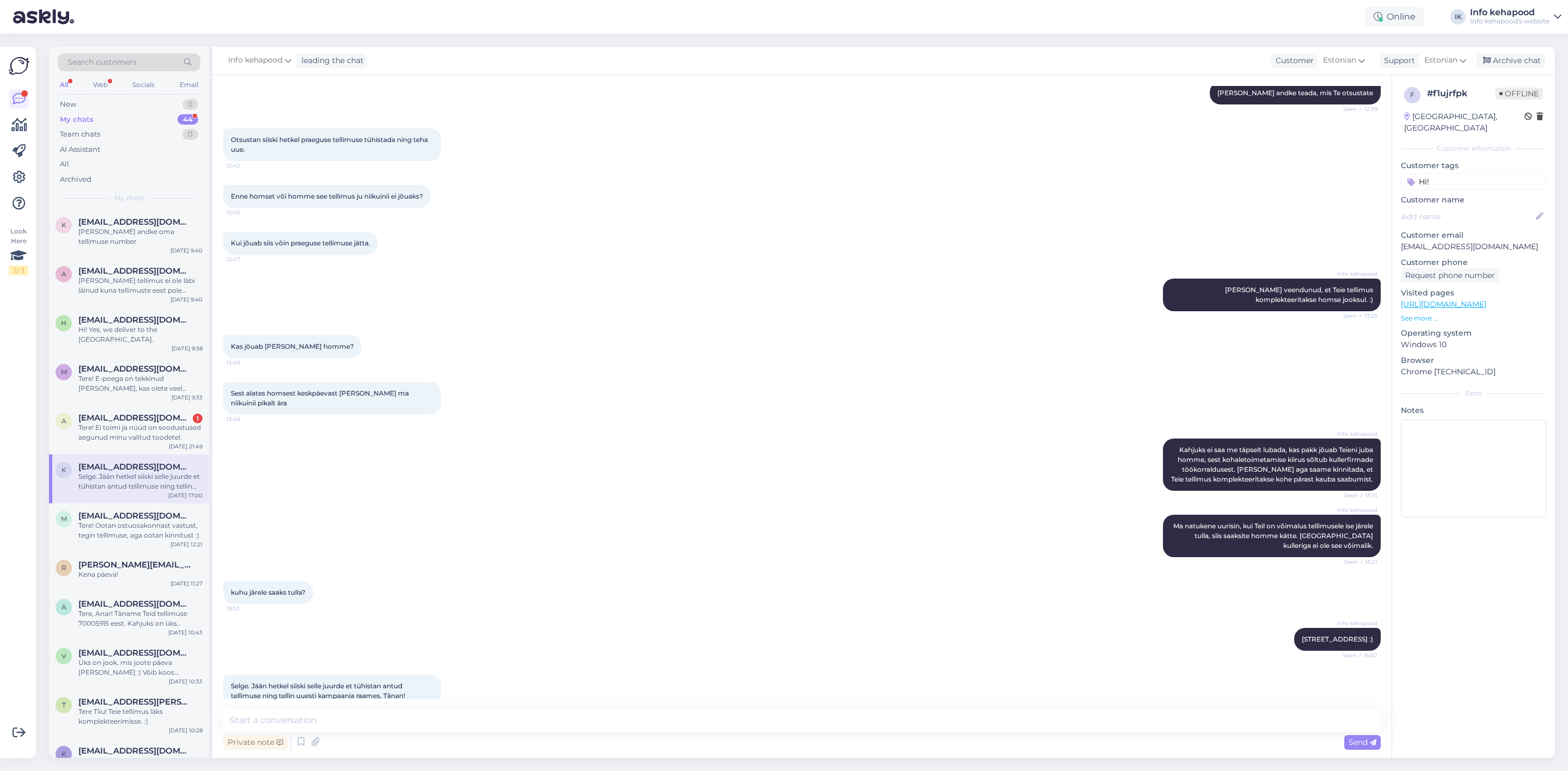
click at [341, 734] on div "Private note Send" at bounding box center [802, 742] width 1158 height 21
click at [343, 723] on textarea at bounding box center [802, 720] width 1158 height 23
click at [415, 724] on textarea "Tere! Teie tellimus on tühistatud. Raha tagstatakse" at bounding box center [802, 720] width 1158 height 23
click at [482, 716] on textarea "Tere! Teie tellimus on tühistatud. Raha tagastatakse" at bounding box center [802, 720] width 1158 height 23
type textarea "Tere! Teie tellimus on tühistatud. Raha tagastatakse 14 päeva jooksul."
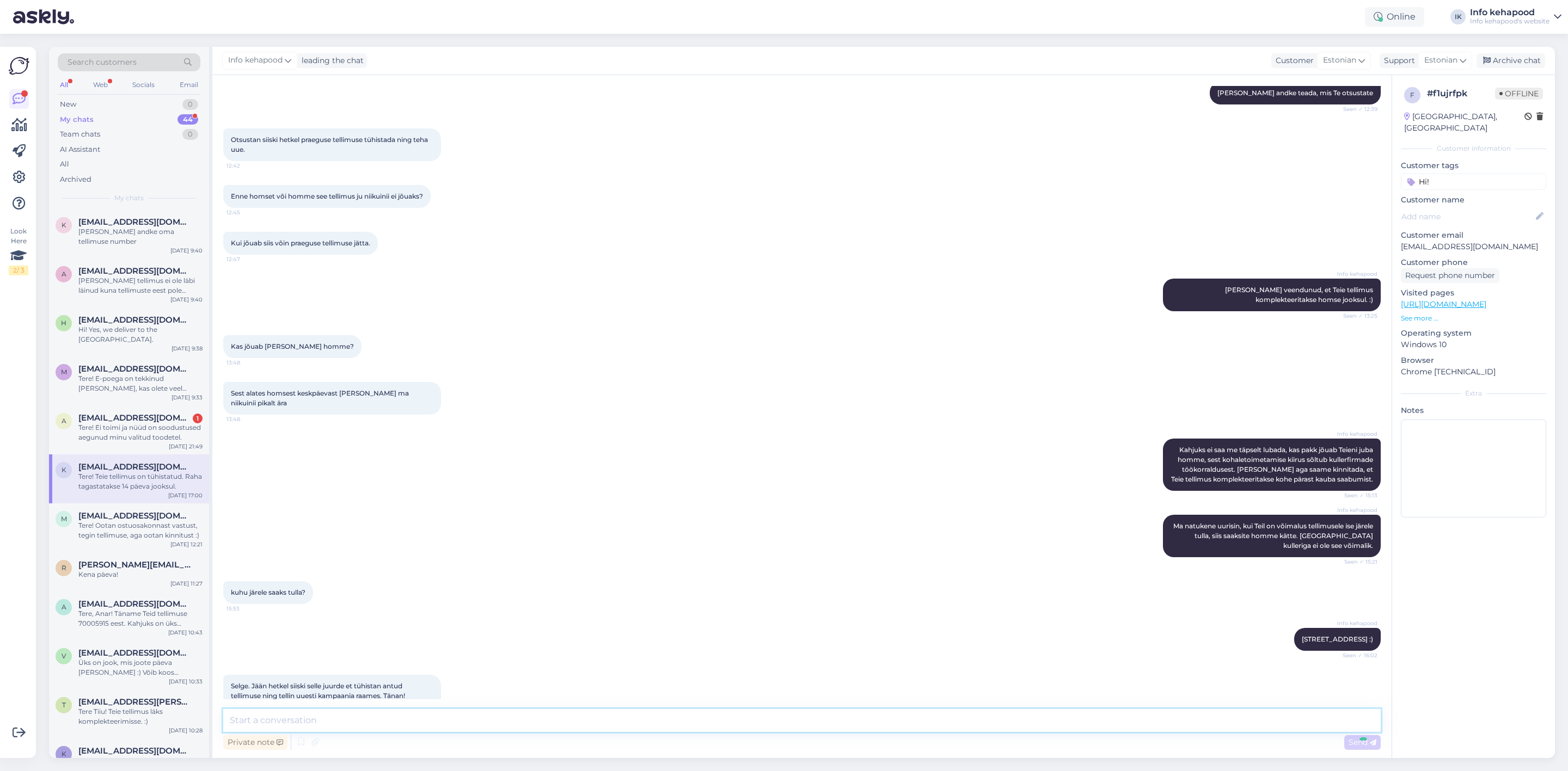
scroll to position [1394, 0]
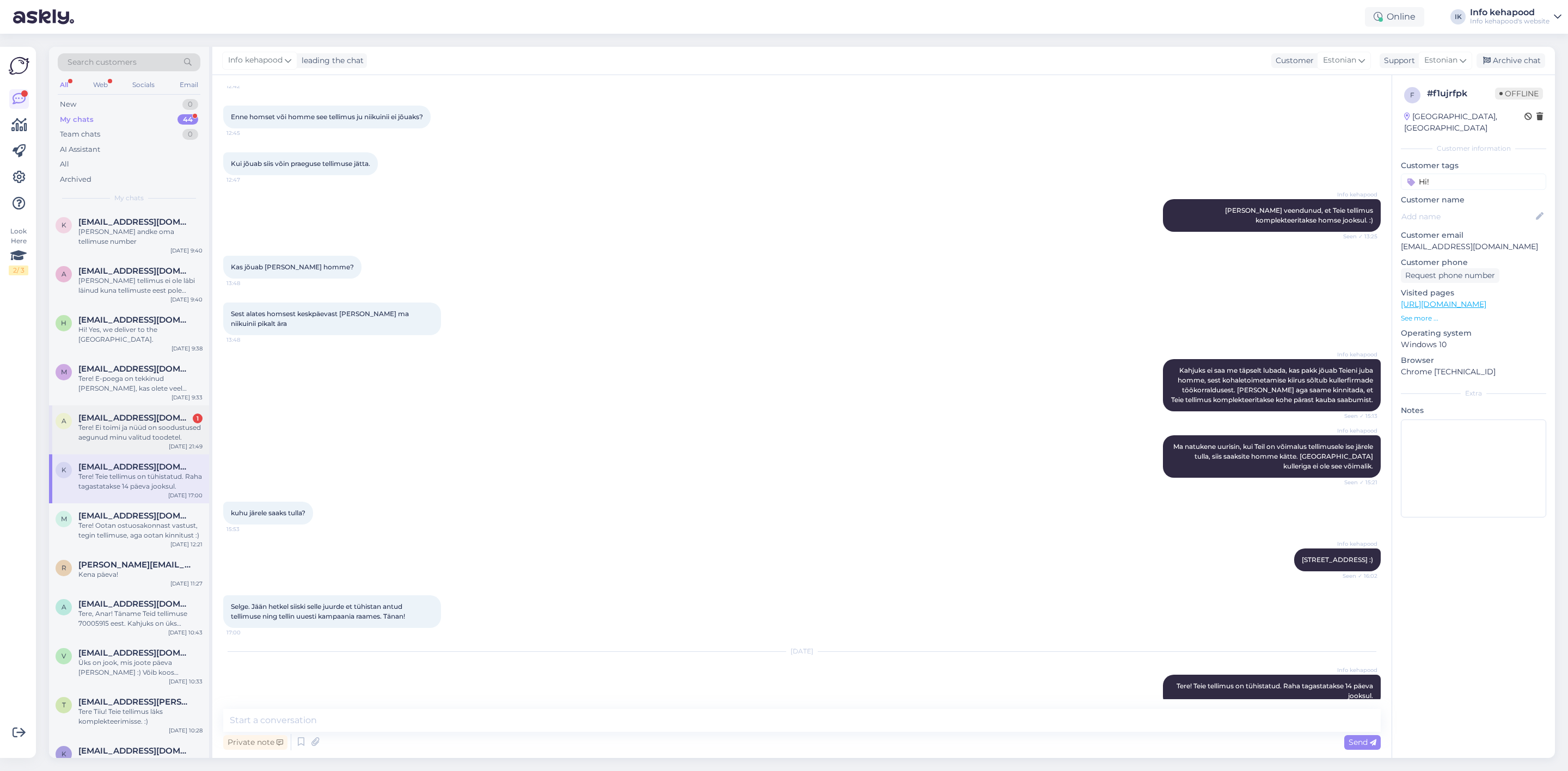
click at [147, 423] on div "Tere! Ei toimi ja nüüd on soodustused aegunud minu valitud toodetel." at bounding box center [141, 433] width 124 height 19
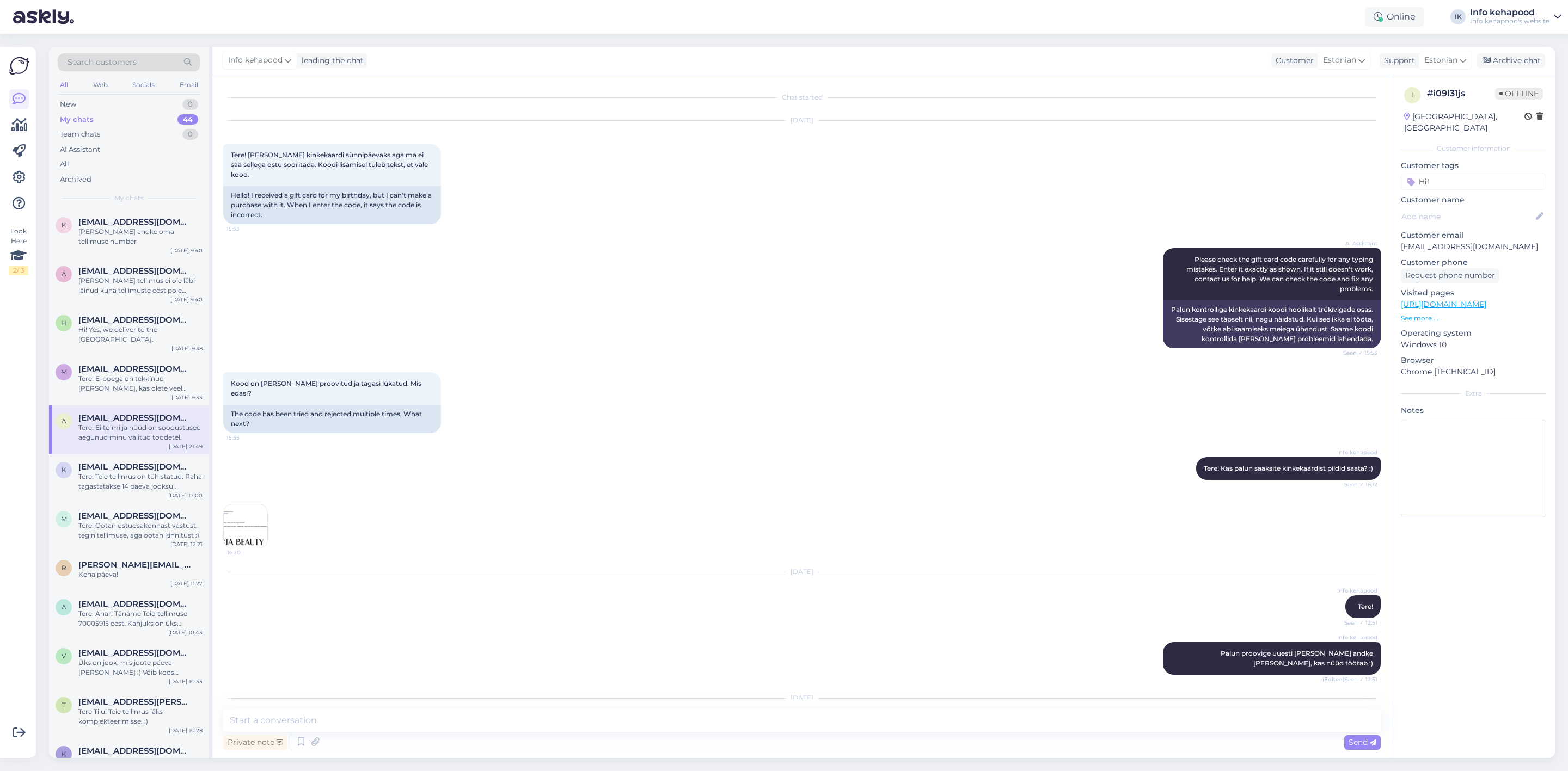
scroll to position [173, 0]
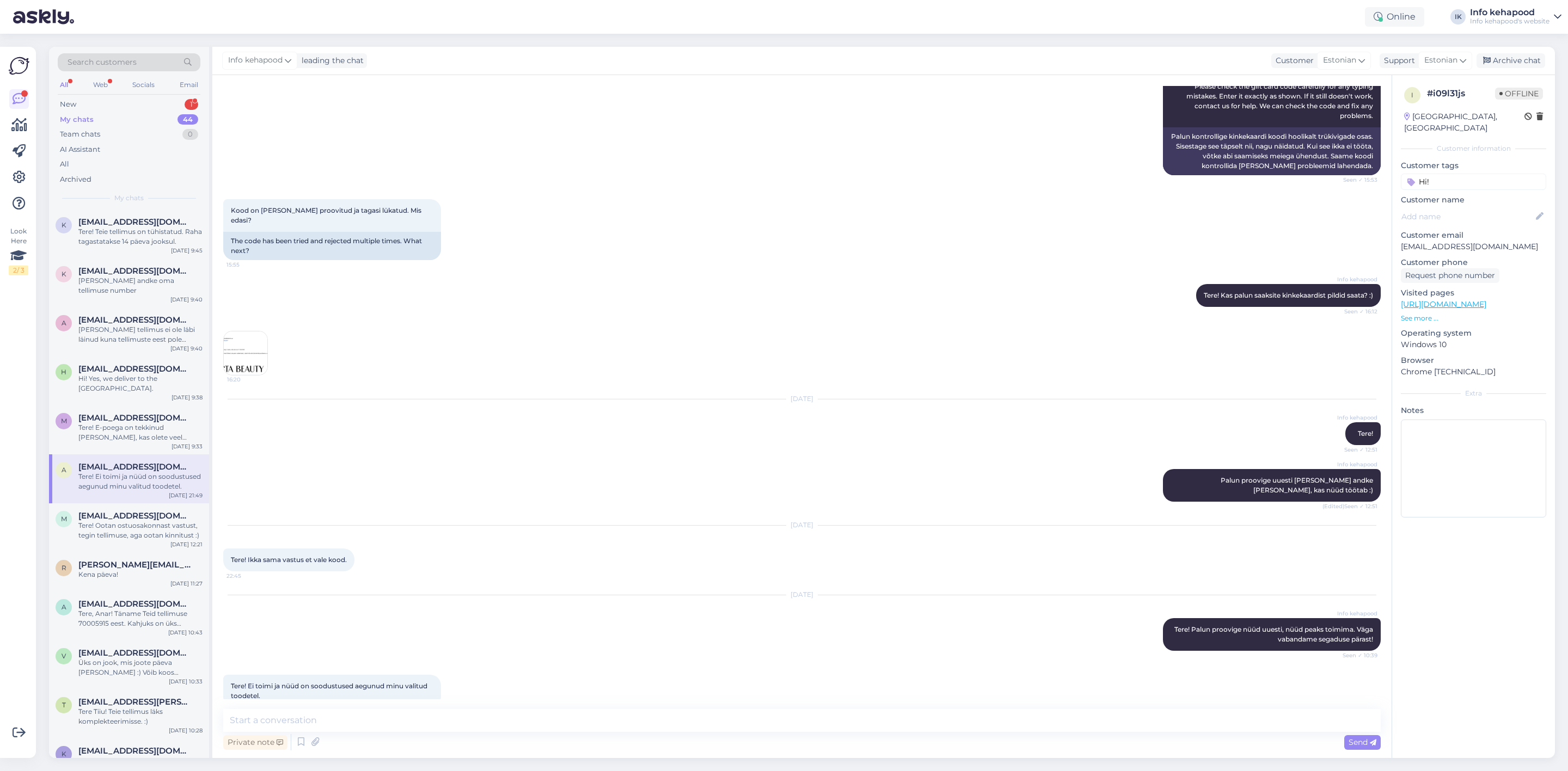
click at [131, 124] on div "My chats 44" at bounding box center [129, 119] width 142 height 15
drag, startPoint x: 142, startPoint y: 461, endPoint x: 170, endPoint y: 456, distance: 28.4
click at [133, 462] on span "[EMAIL_ADDRESS][DOMAIN_NAME]" at bounding box center [135, 467] width 113 height 10
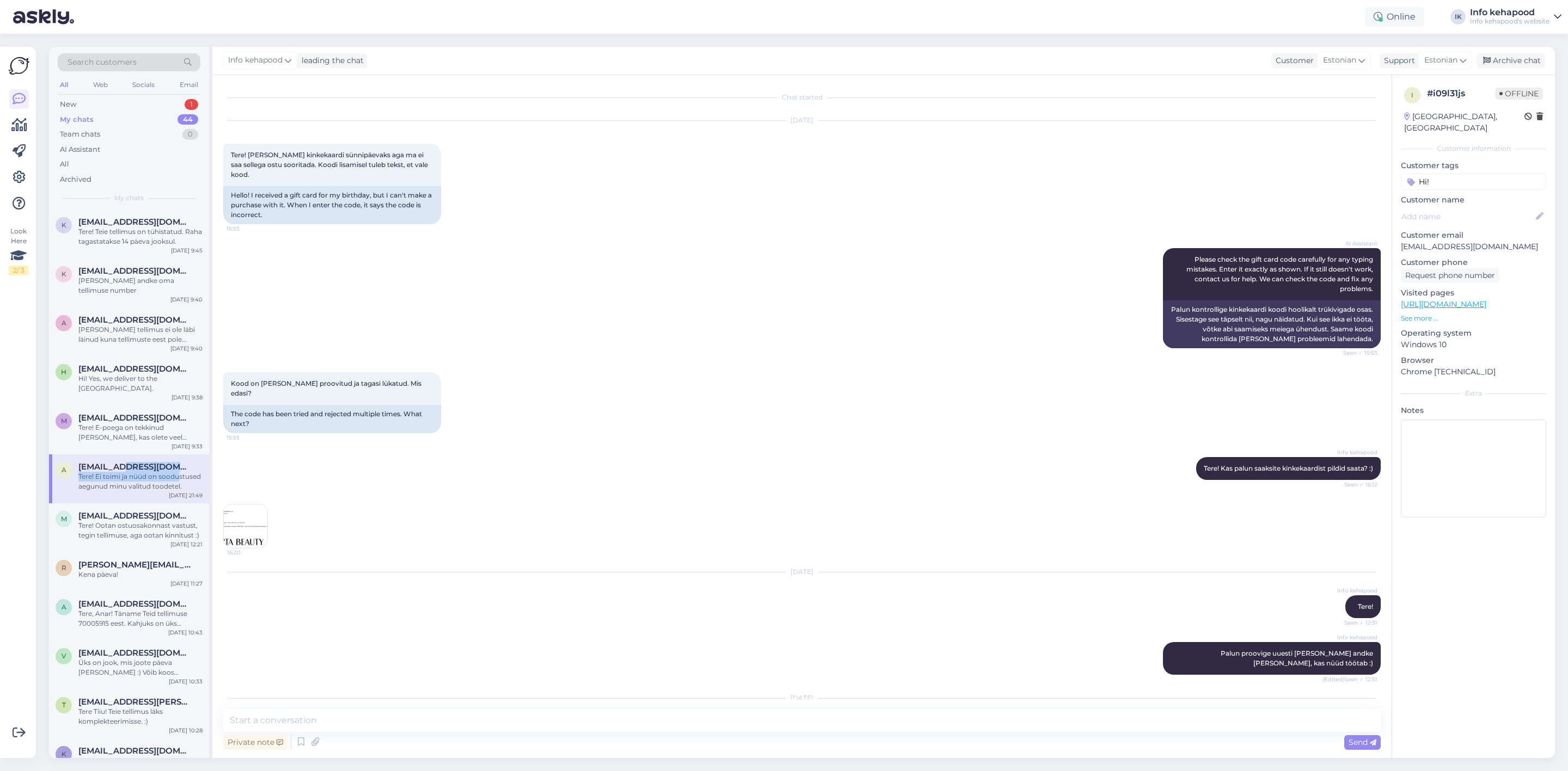
drag, startPoint x: 170, startPoint y: 456, endPoint x: 120, endPoint y: 455, distance: 50.0
click at [121, 472] on div "Tere! Ei toimi ja nüüd on soodustused aegunud minu valitud toodetel." at bounding box center [141, 481] width 124 height 19
drag, startPoint x: 121, startPoint y: 455, endPoint x: 117, endPoint y: 369, distance: 86.1
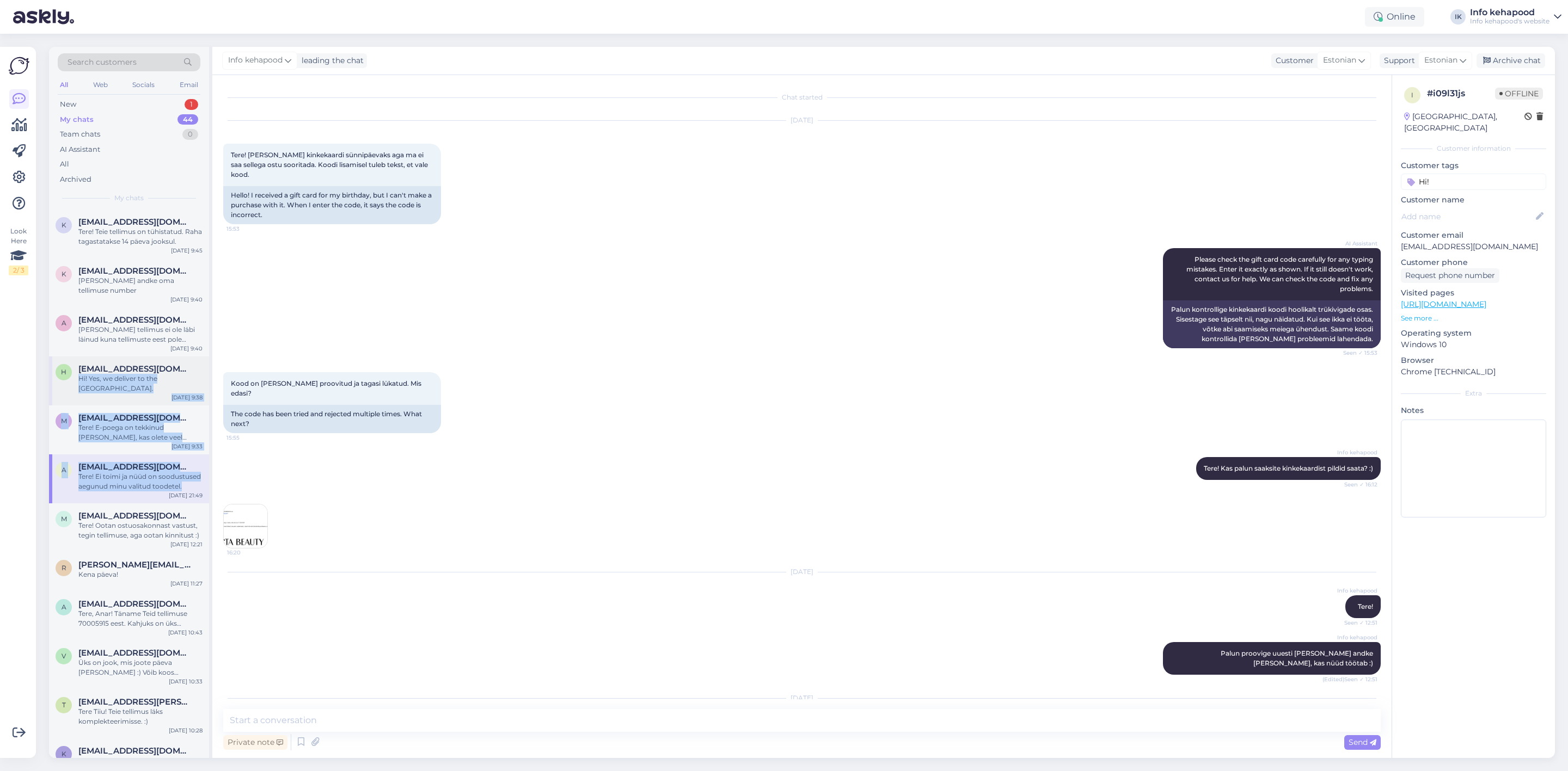
click at [140, 472] on div "Tere! Ei toimi ja nüüd on soodustused aegunud minu valitud toodetel." at bounding box center [141, 481] width 124 height 19
click at [128, 423] on div "Tere! E-poega on tekkinud [PERSON_NAME], kas olete veel huvitatud? Saaksin tell…" at bounding box center [141, 433] width 124 height 19
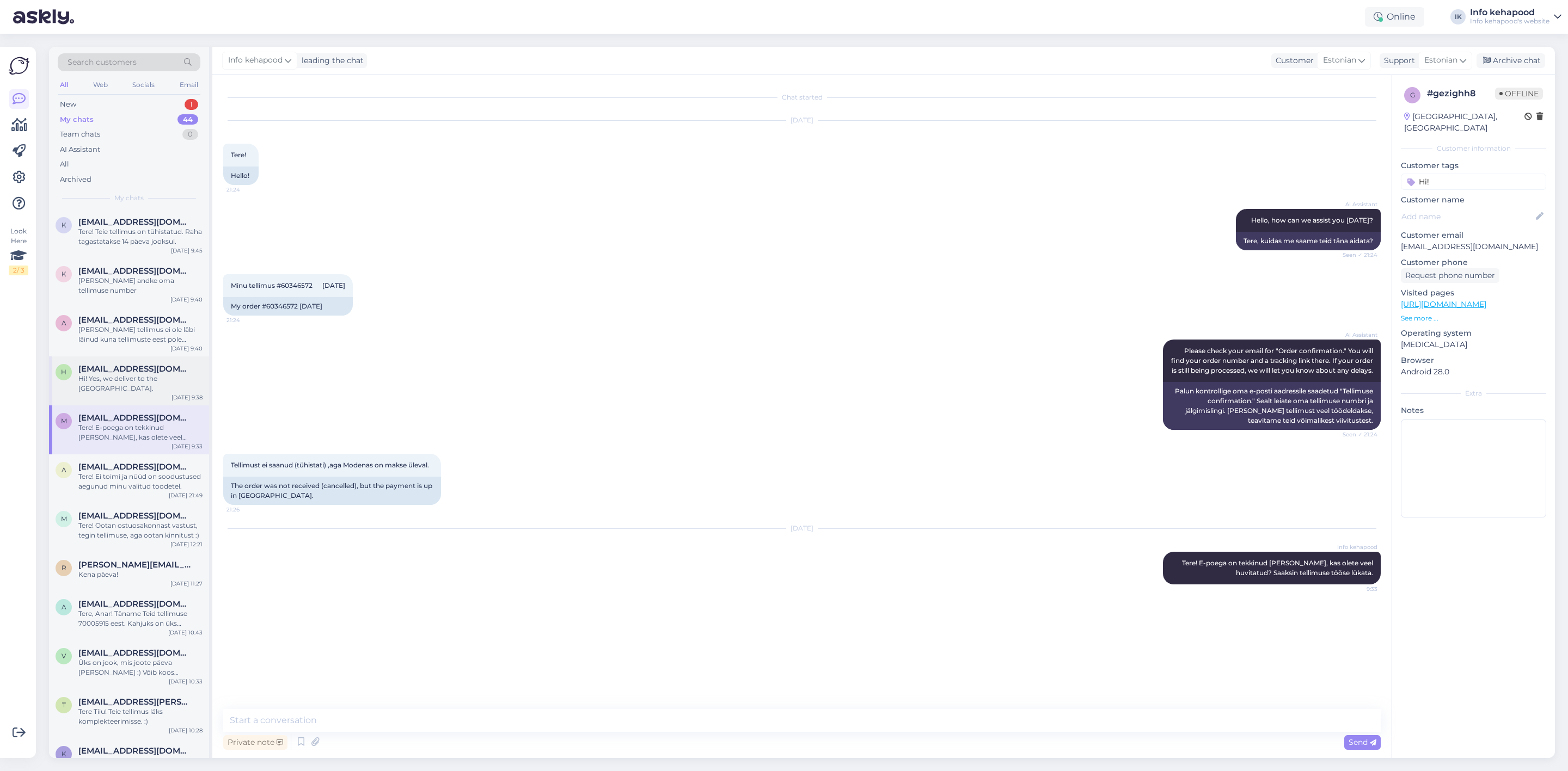
click at [129, 374] on div "Hi! Yes, we deliver to the [GEOGRAPHIC_DATA]." at bounding box center [141, 383] width 124 height 19
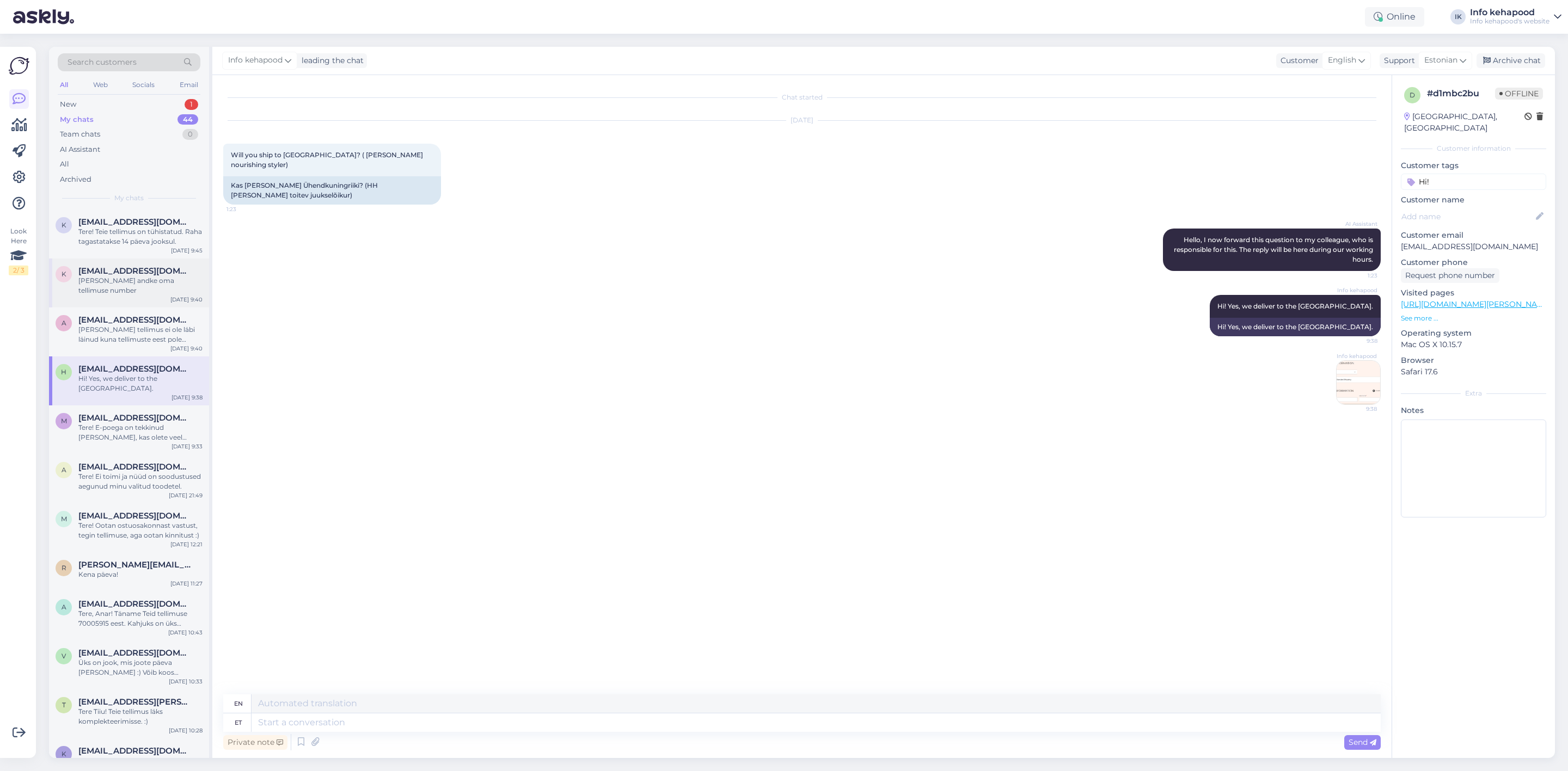
click at [127, 291] on div "k [EMAIL_ADDRESS][DOMAIN_NAME] [PERSON_NAME] andke oma tellimuse number [DATE] …" at bounding box center [128, 283] width 160 height 49
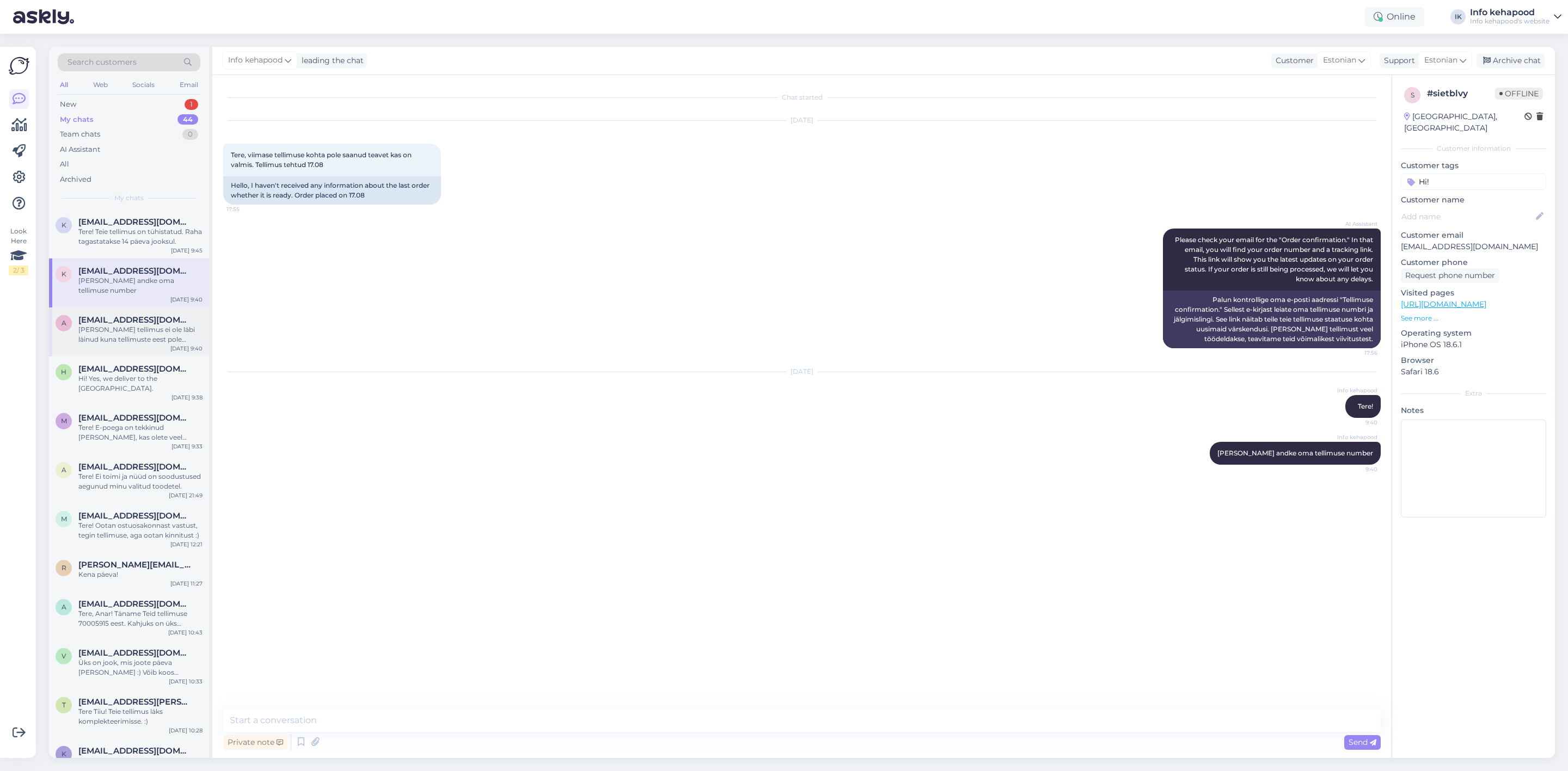
click at [142, 325] on div "[PERSON_NAME] tellimus ei ole läbi läinud kuna tellimuste eest pole tasutud. :)" at bounding box center [141, 335] width 124 height 19
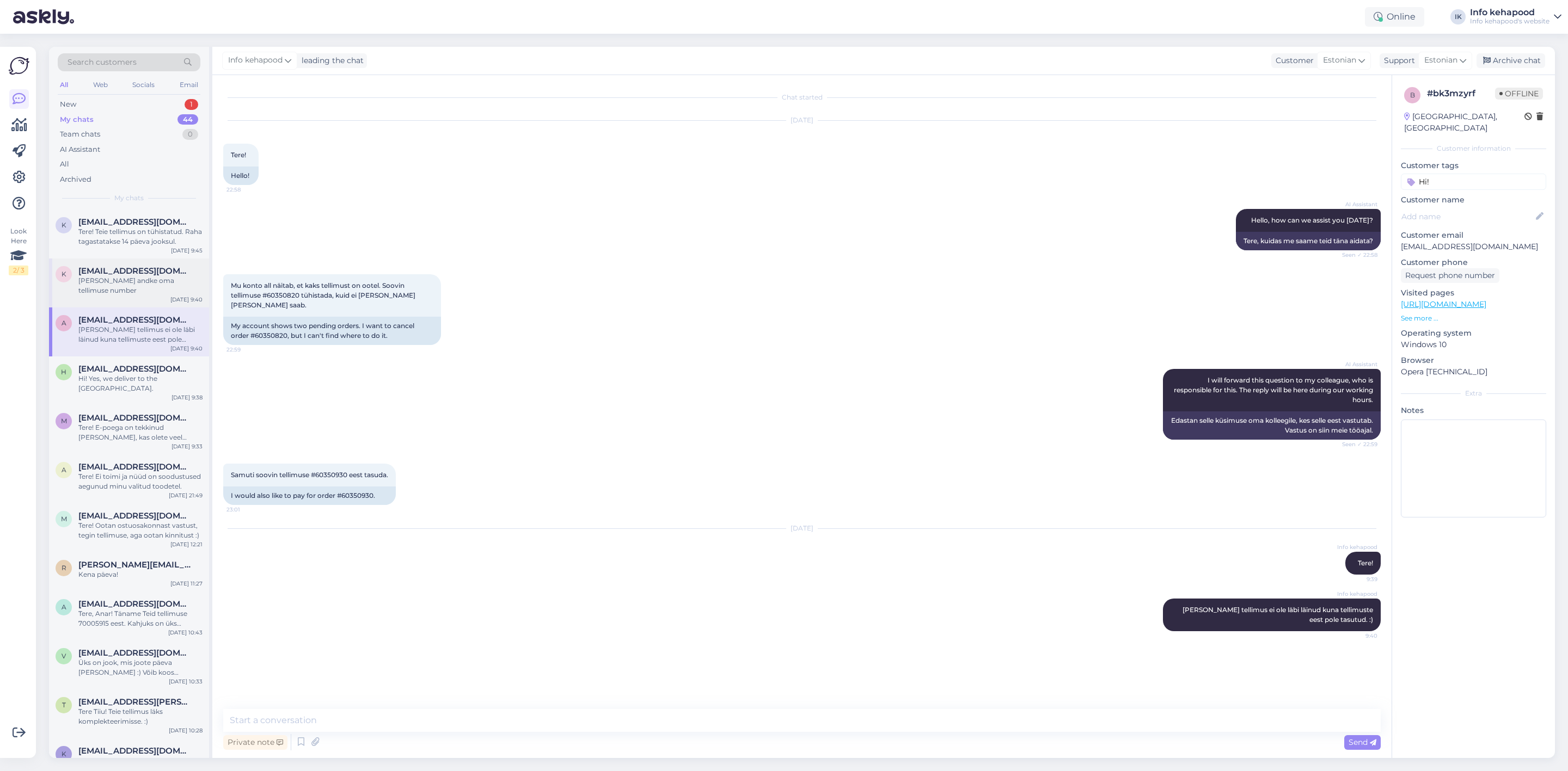
click at [124, 268] on span "[EMAIL_ADDRESS][DOMAIN_NAME]" at bounding box center [135, 271] width 113 height 10
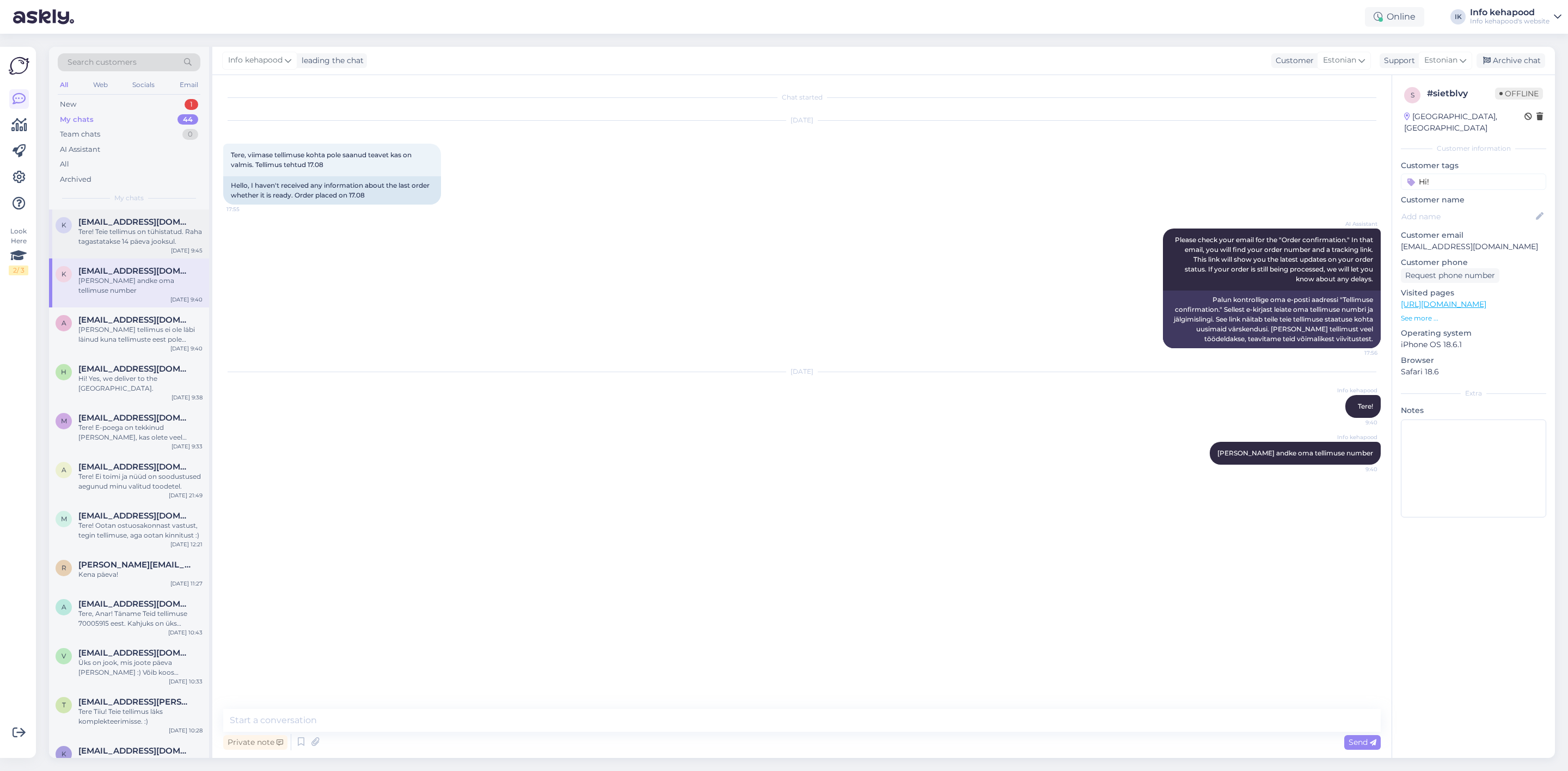
click at [130, 247] on div "k [EMAIL_ADDRESS][DOMAIN_NAME] Tere! Teie tellimus on tühistatud. Raha tagastat…" at bounding box center [128, 234] width 160 height 49
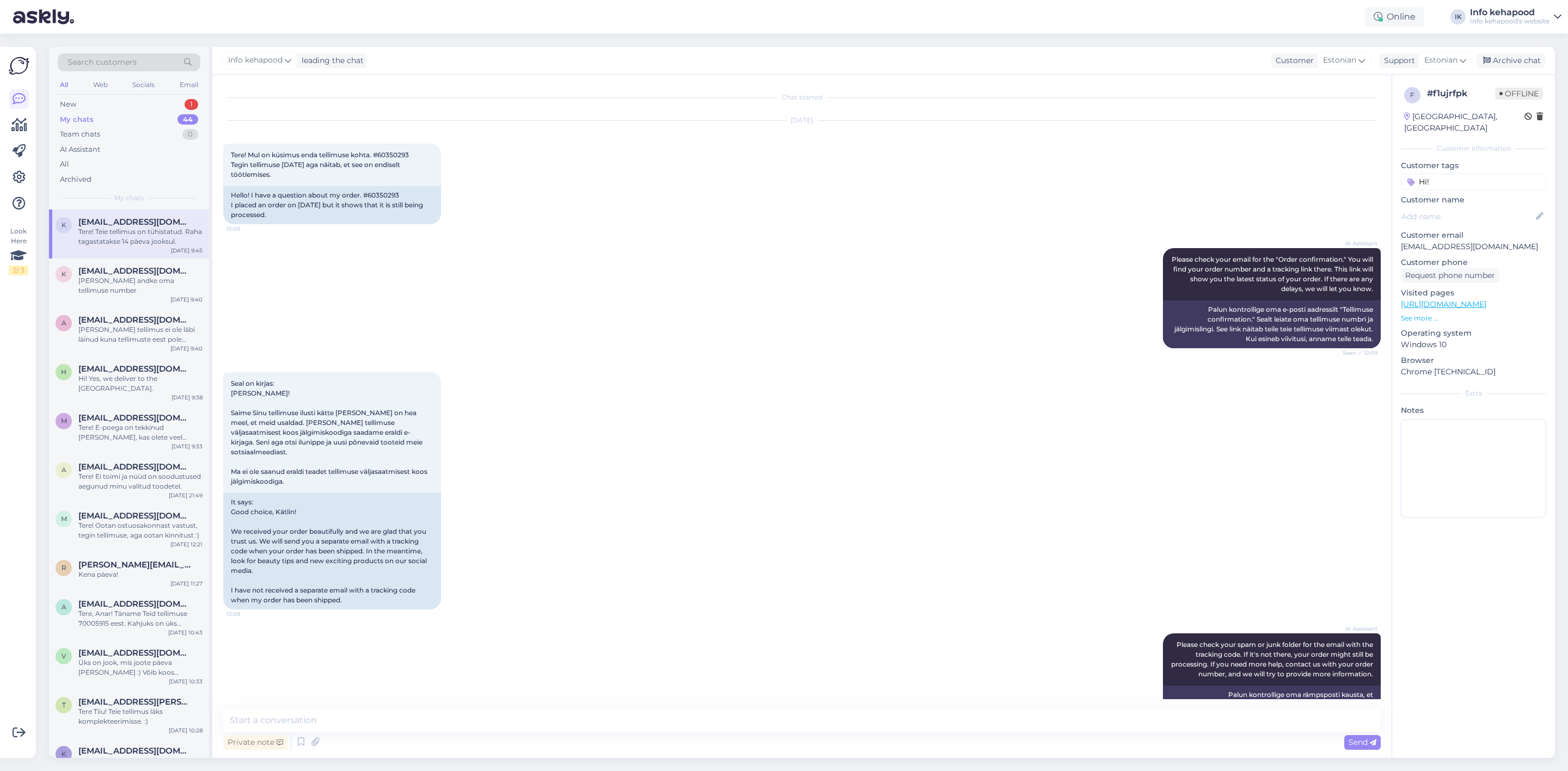
scroll to position [1394, 0]
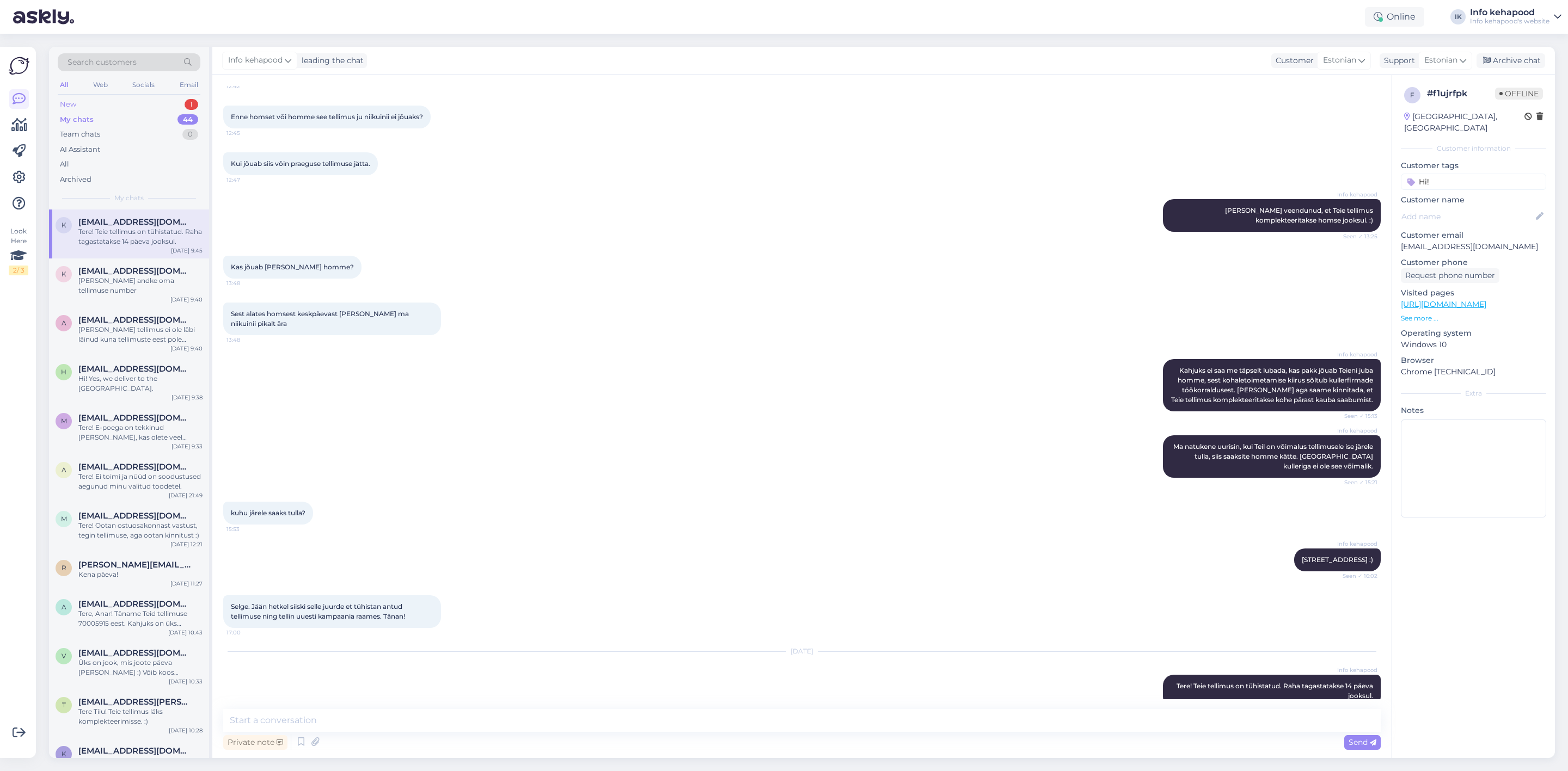
click at [131, 105] on div "New 1" at bounding box center [129, 104] width 142 height 15
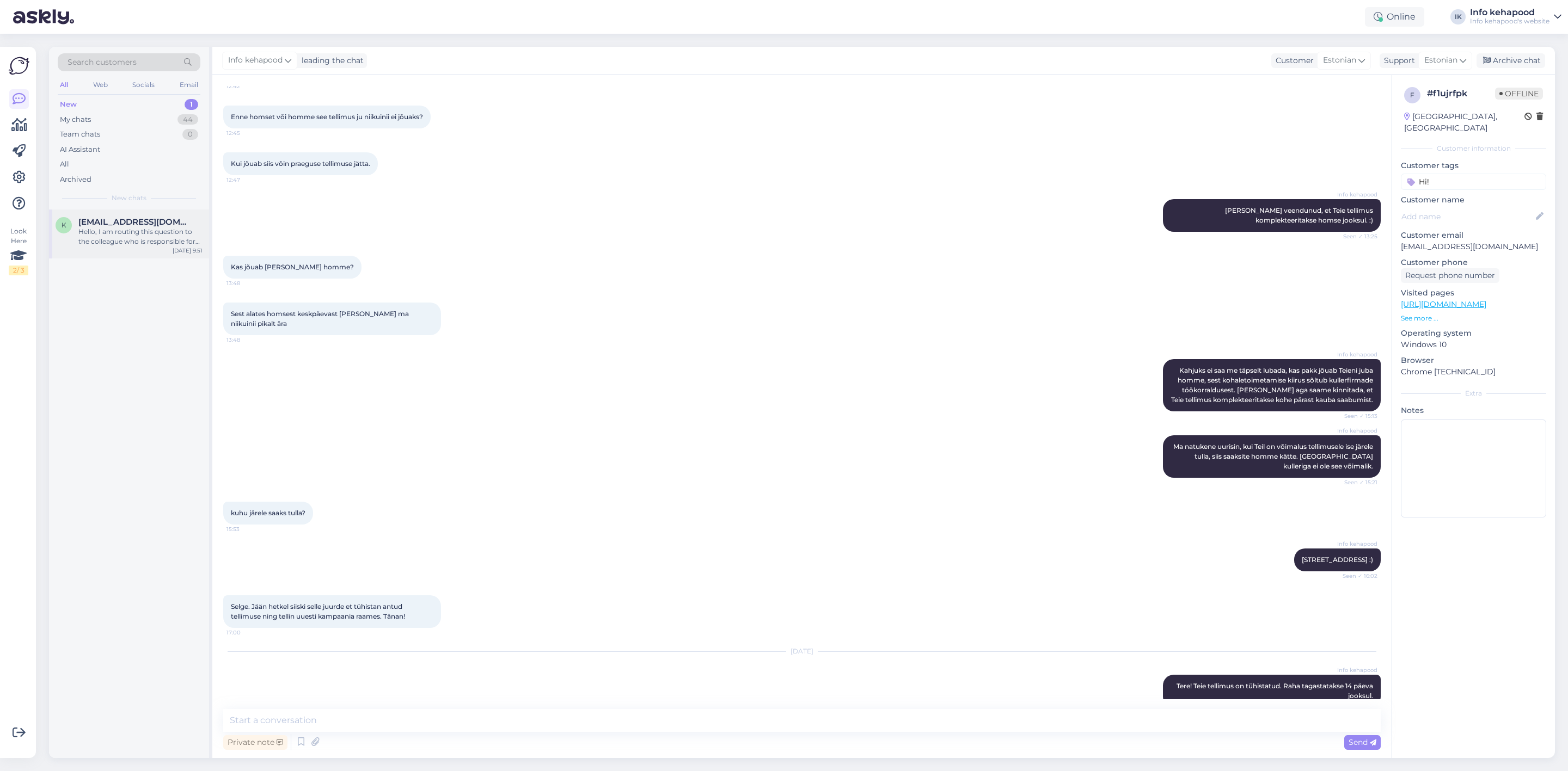
click at [150, 245] on div "Hello, I am routing this question to the colleague who is responsible for this …" at bounding box center [141, 237] width 124 height 19
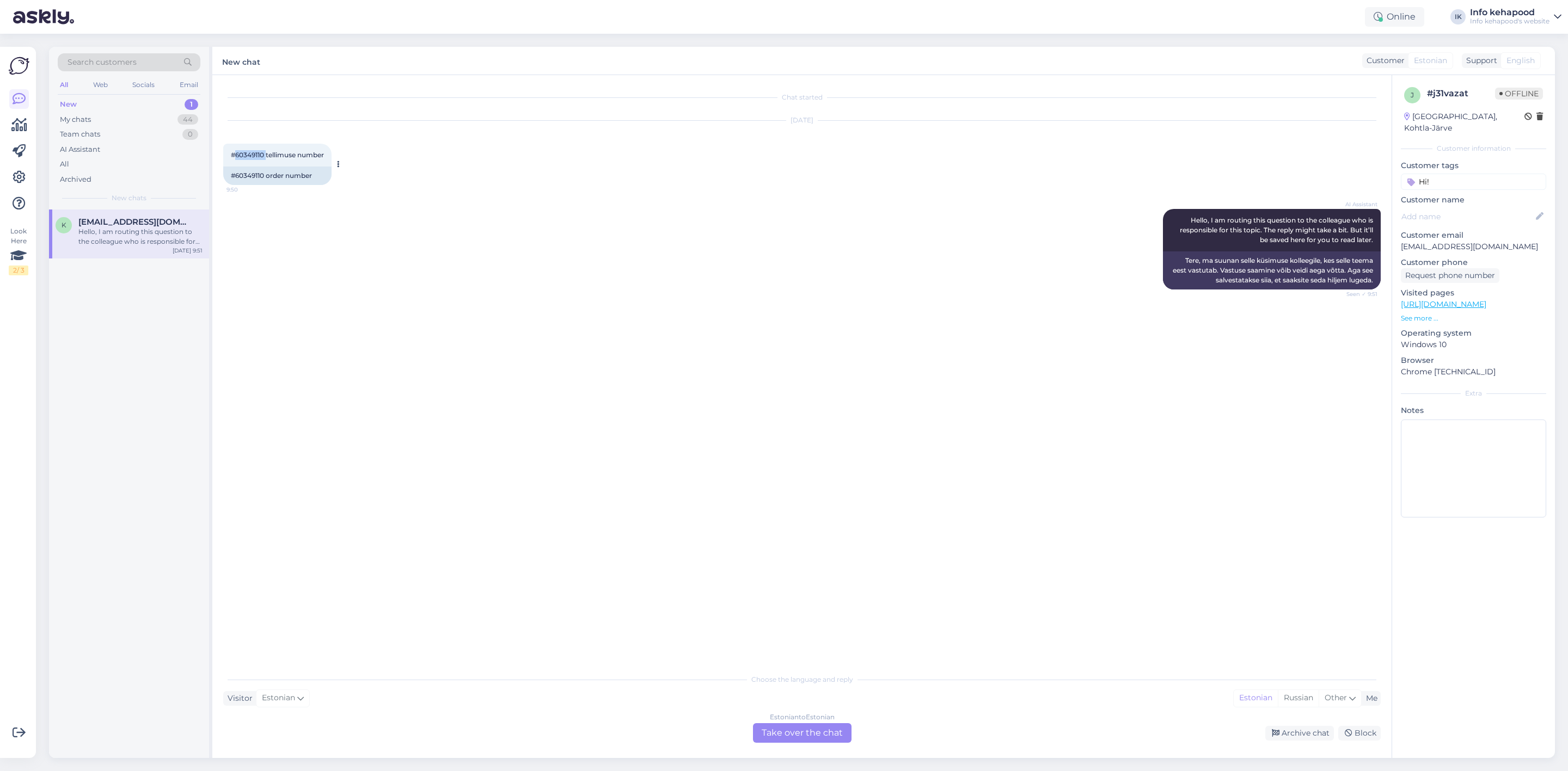
drag, startPoint x: 267, startPoint y: 152, endPoint x: 235, endPoint y: 163, distance: 33.8
click at [235, 163] on div "#60349110 tellimuse number 9:50" at bounding box center [278, 155] width 108 height 23
copy span "60349110"
click at [154, 100] on div "New 1" at bounding box center [129, 104] width 142 height 15
click at [164, 116] on div "My chats 44" at bounding box center [129, 119] width 142 height 15
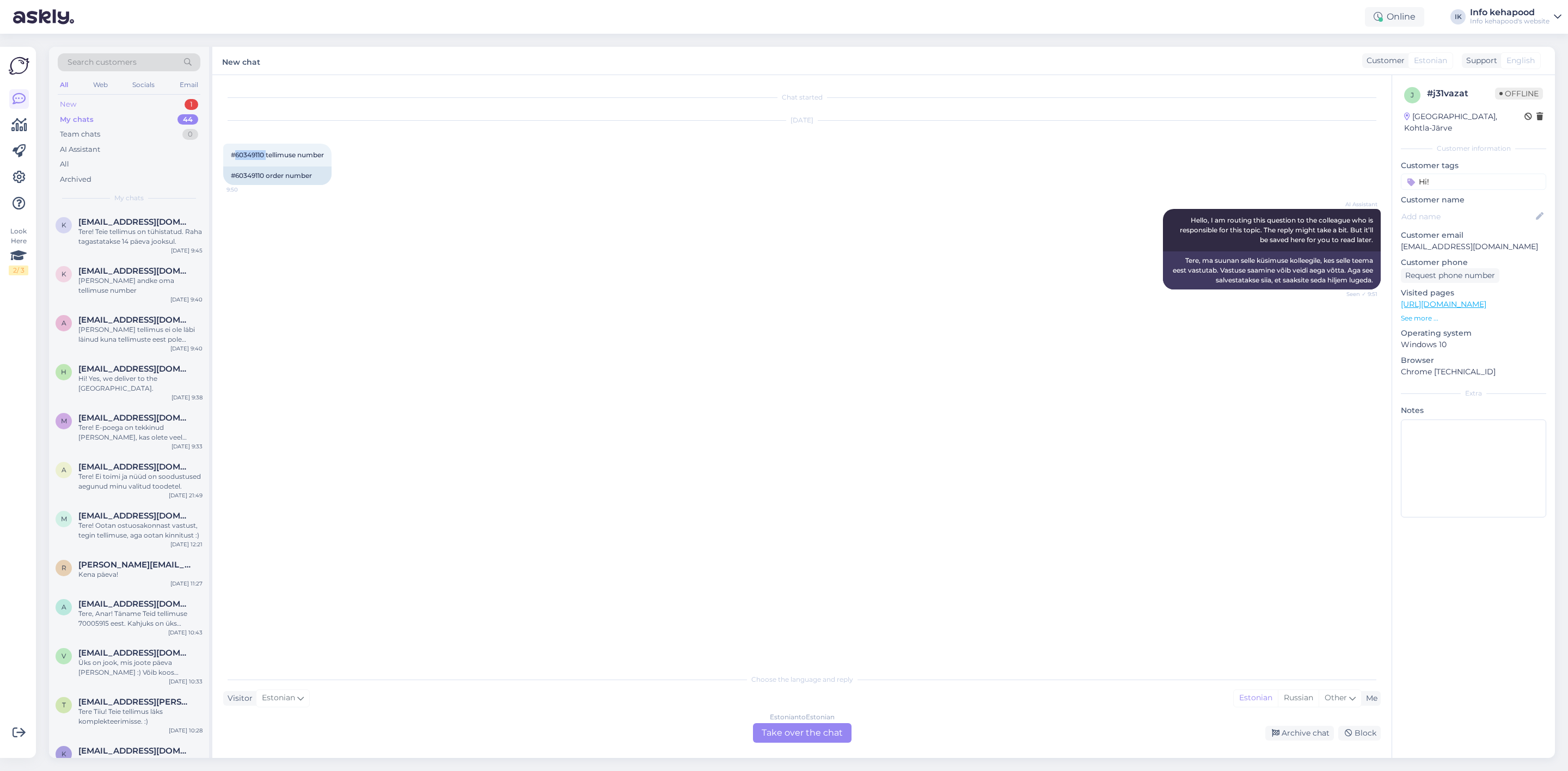
click at [173, 99] on div "New 1" at bounding box center [129, 104] width 142 height 15
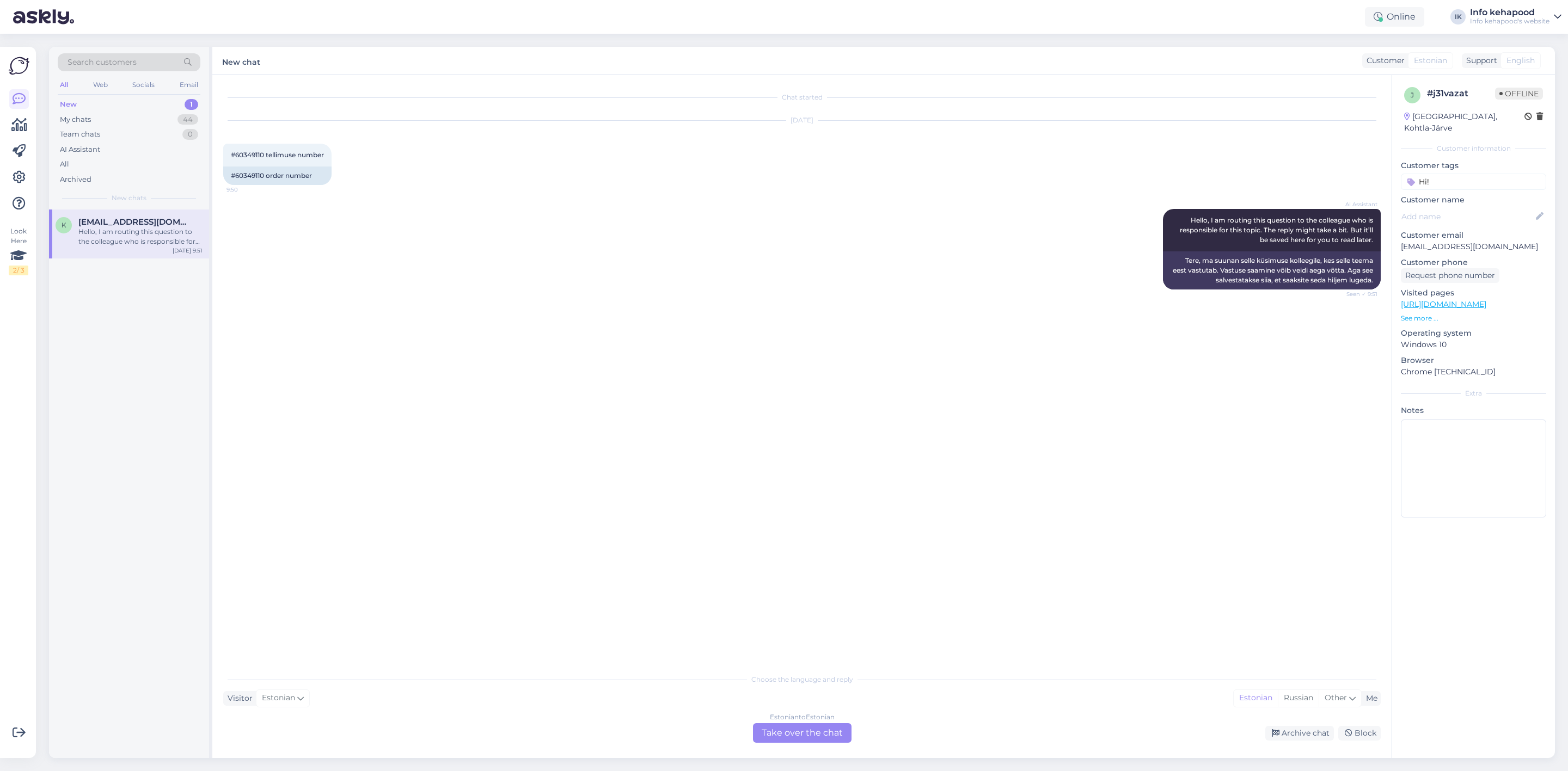
click at [834, 732] on div "Estonian to Estonian Take over the chat" at bounding box center [802, 733] width 99 height 19
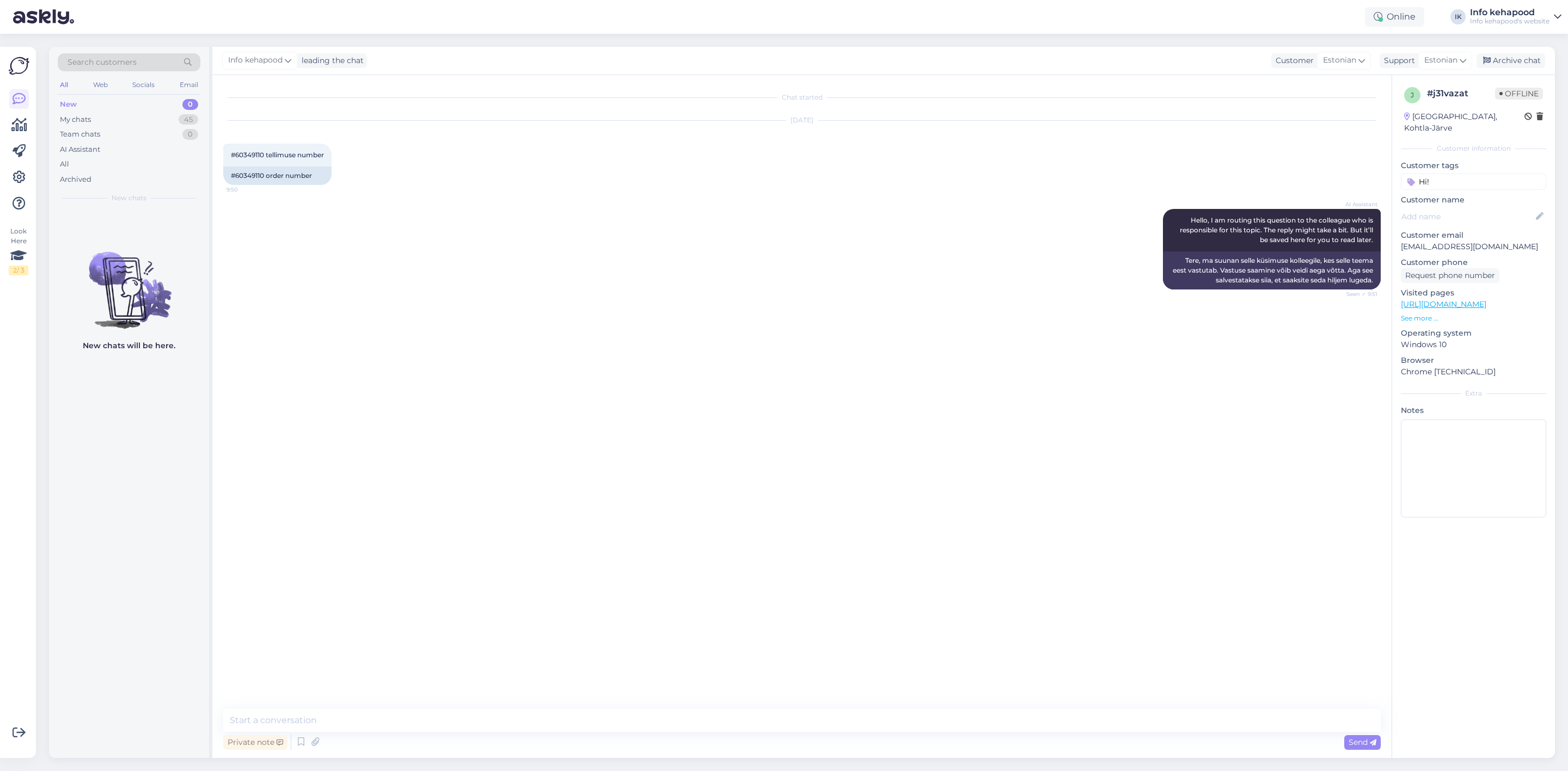
click at [750, 706] on div "Chat started [DATE] #60349110 tellimuse number 9:50 #60349110 order number AI A…" at bounding box center [802, 416] width 1179 height 683
click at [751, 719] on textarea at bounding box center [802, 720] width 1158 height 23
click at [606, 728] on textarea "[PERSON_NAME]! Teie tellimusest on puudu" at bounding box center [802, 720] width 1158 height 23
paste textarea "Placent Activ Milano Conditioner 250ml"
click at [487, 724] on textarea "[PERSON_NAME]! Teie tellimusest on puudu Placent Activ [GEOGRAPHIC_DATA] Condit…" at bounding box center [802, 720] width 1158 height 23
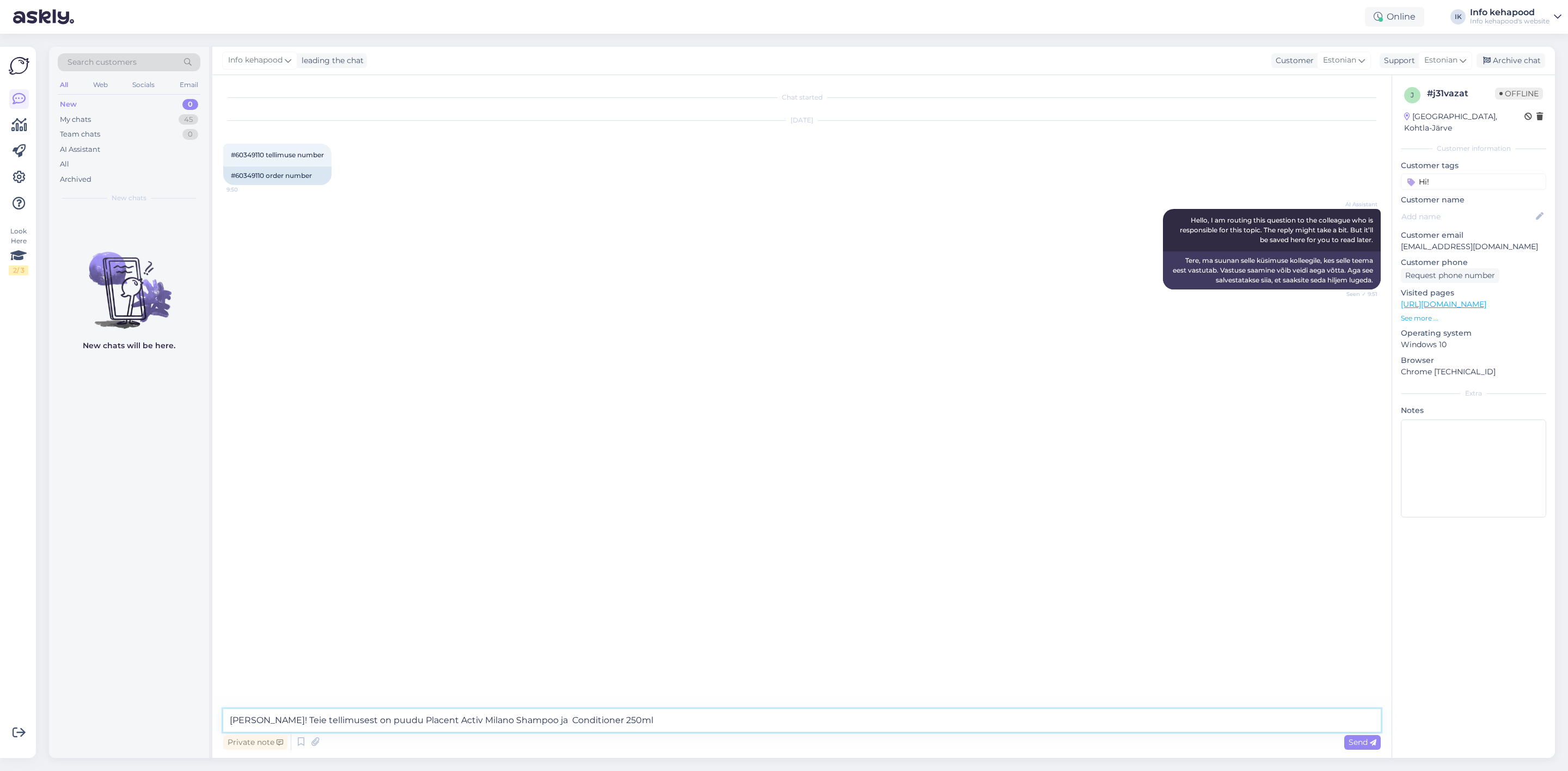
click at [682, 724] on textarea "[PERSON_NAME]! Teie tellimusest on puudu Placent Activ Milano Shampoo ja Condit…" at bounding box center [802, 720] width 1158 height 23
click at [877, 130] on div "[DATE] #60349110 tellimuse number 9:50 #60349110 order number" at bounding box center [802, 153] width 1158 height 88
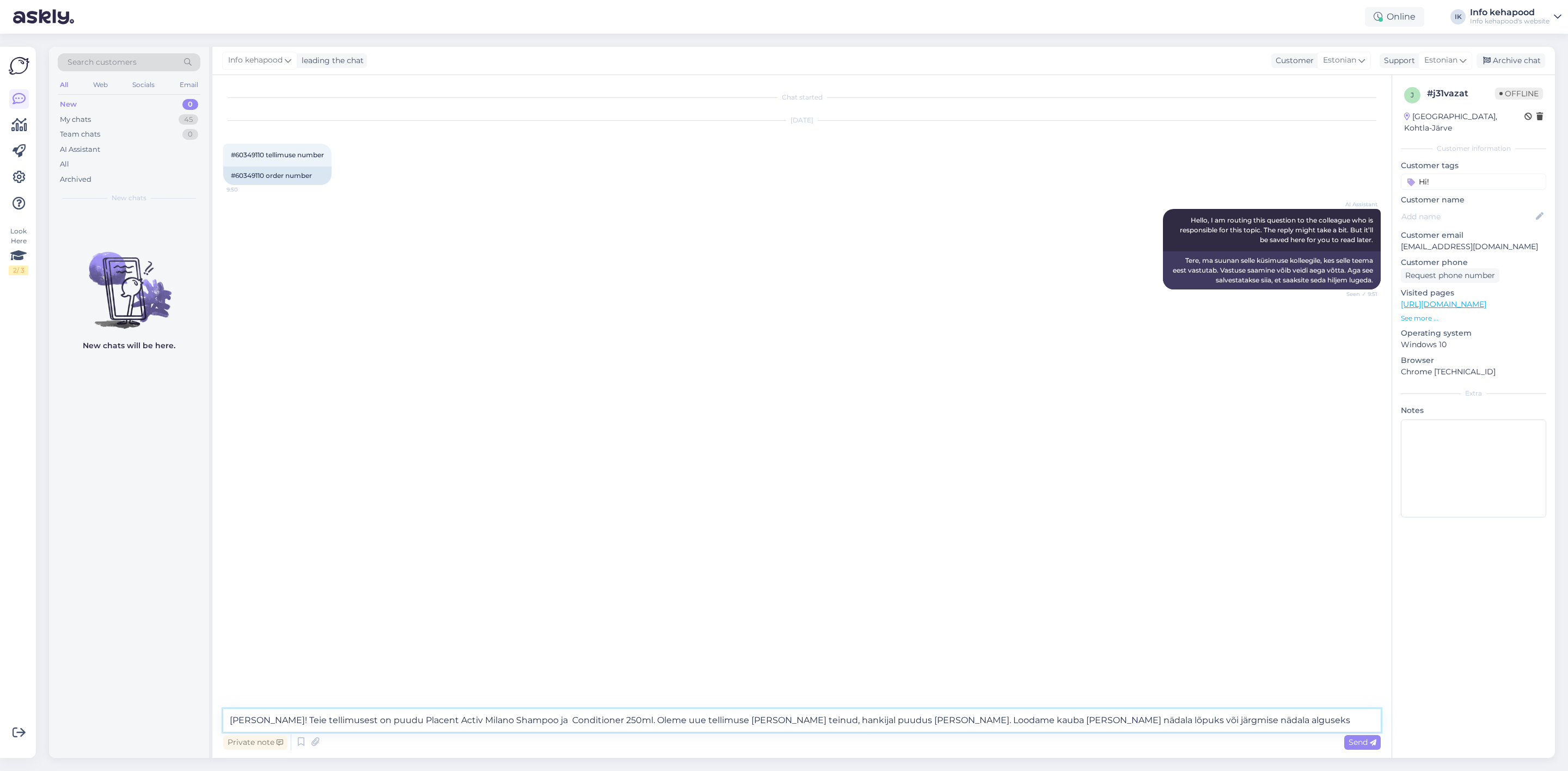
click at [1228, 717] on textarea "[PERSON_NAME]! Teie tellimusest on puudu Placent Activ Milano Shampoo ja Condit…" at bounding box center [802, 720] width 1158 height 23
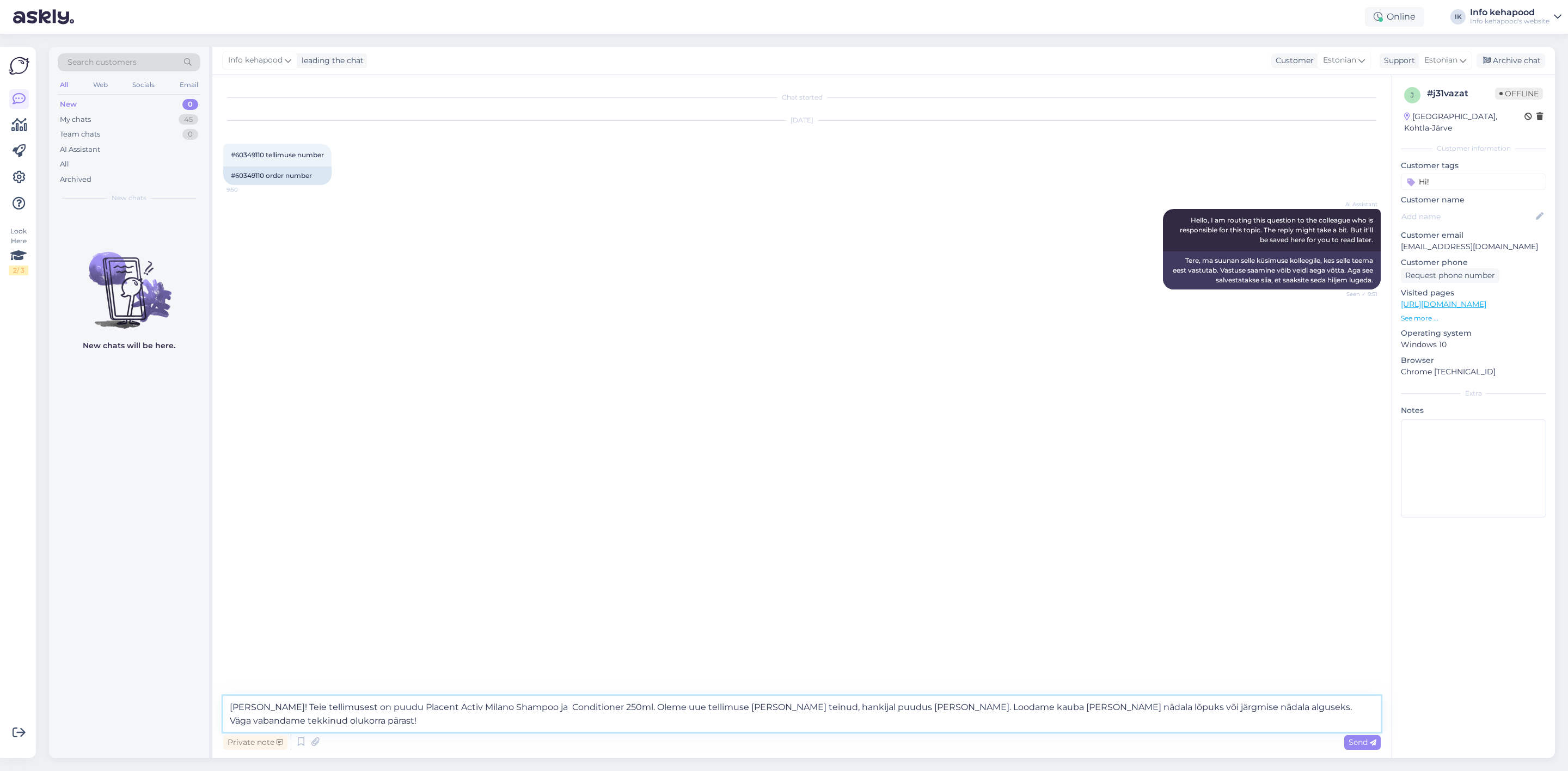
type textarea "[PERSON_NAME]! Teie tellimusest on puudu Placent Activ Milano Shampoo ja Condit…"
click at [1363, 737] on div "Send" at bounding box center [1362, 742] width 37 height 15
